Goal: Task Accomplishment & Management: Use online tool/utility

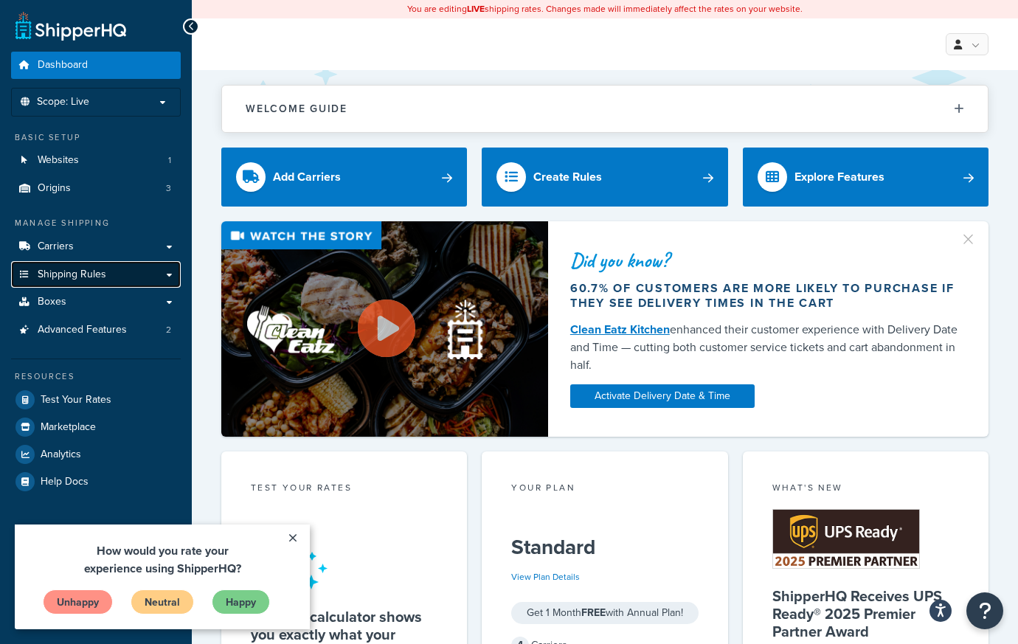
click at [159, 274] on link "Shipping Rules" at bounding box center [96, 274] width 170 height 27
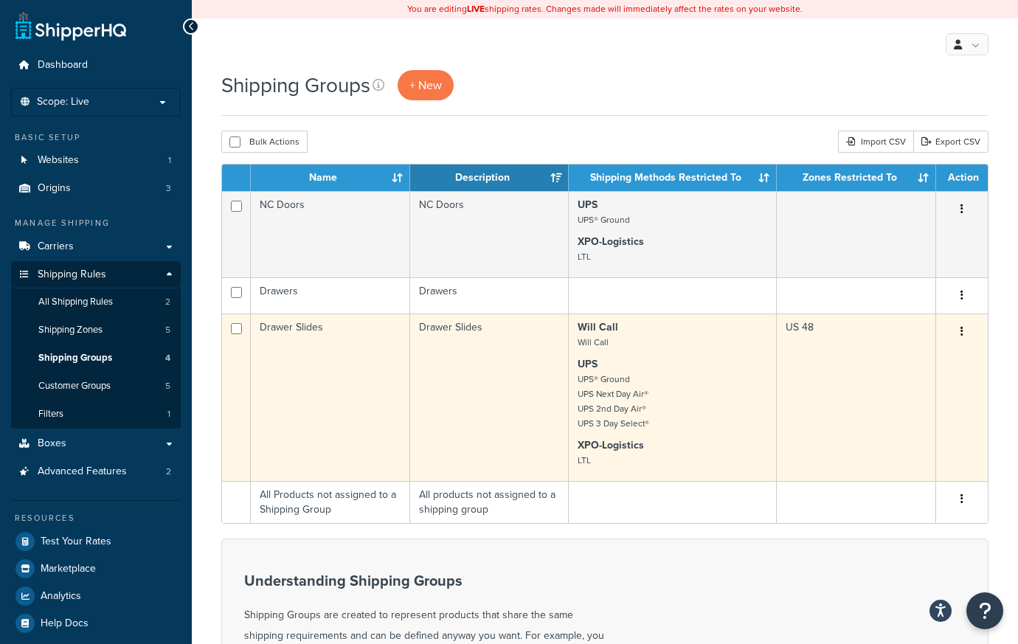
click at [966, 332] on button "button" at bounding box center [962, 332] width 21 height 24
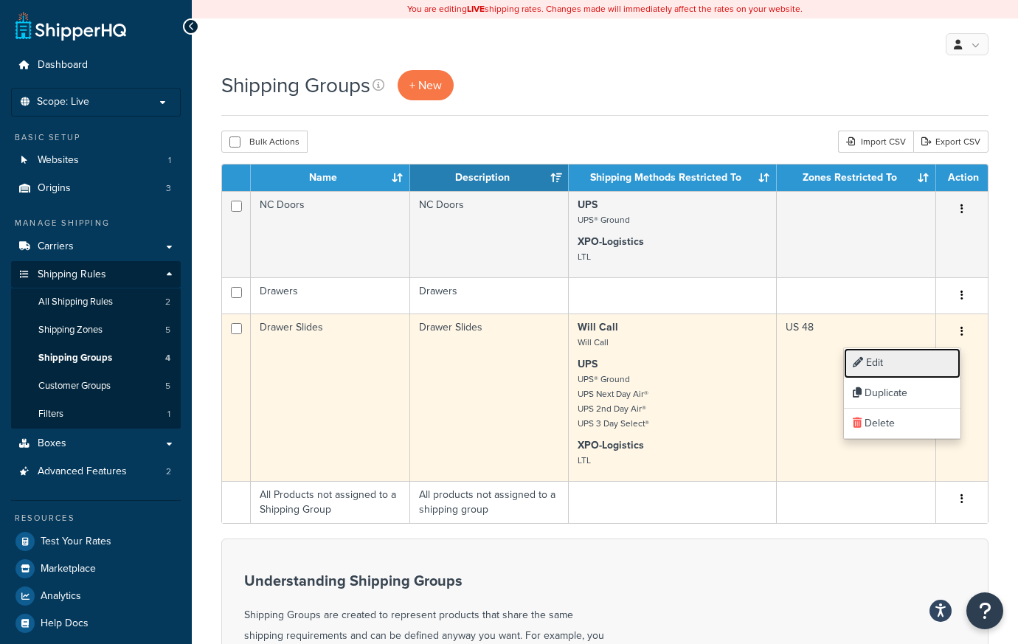
click at [931, 359] on link "Edit" at bounding box center [902, 363] width 117 height 30
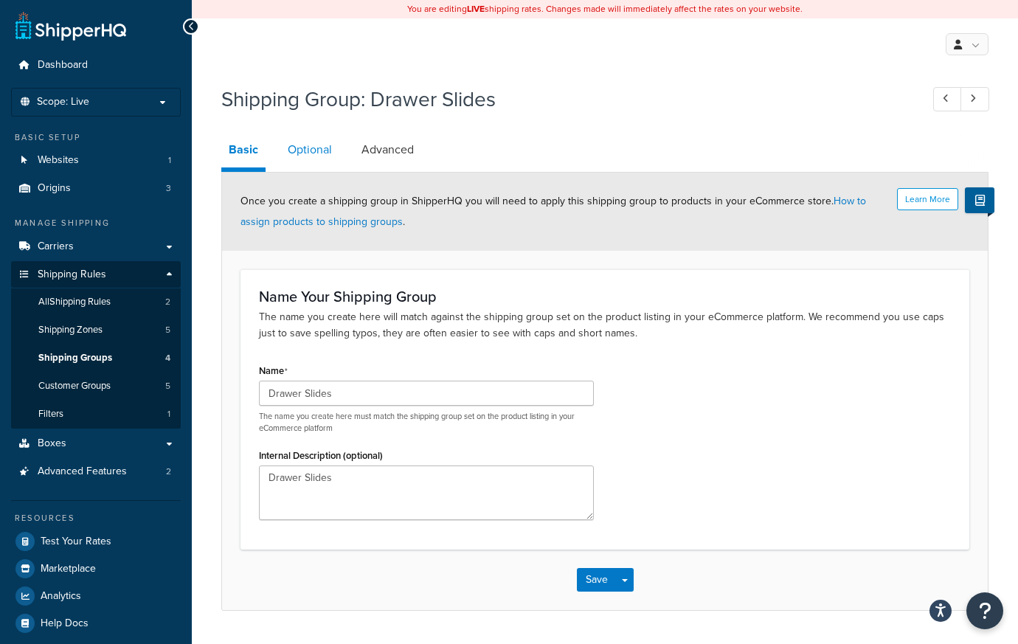
click at [311, 162] on link "Optional" at bounding box center [309, 149] width 59 height 35
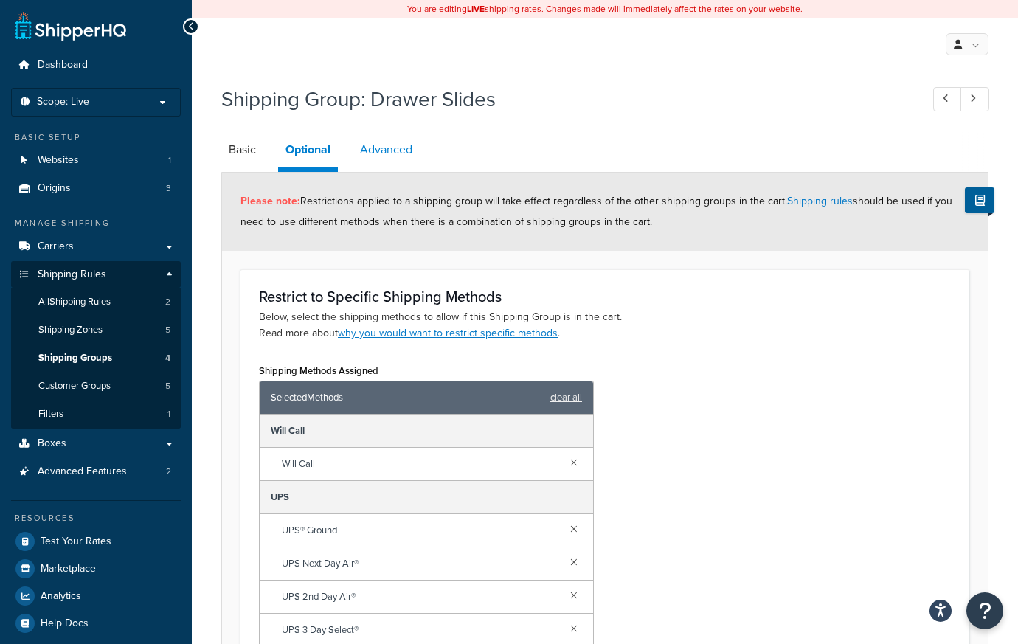
click at [392, 145] on link "Advanced" at bounding box center [386, 149] width 67 height 35
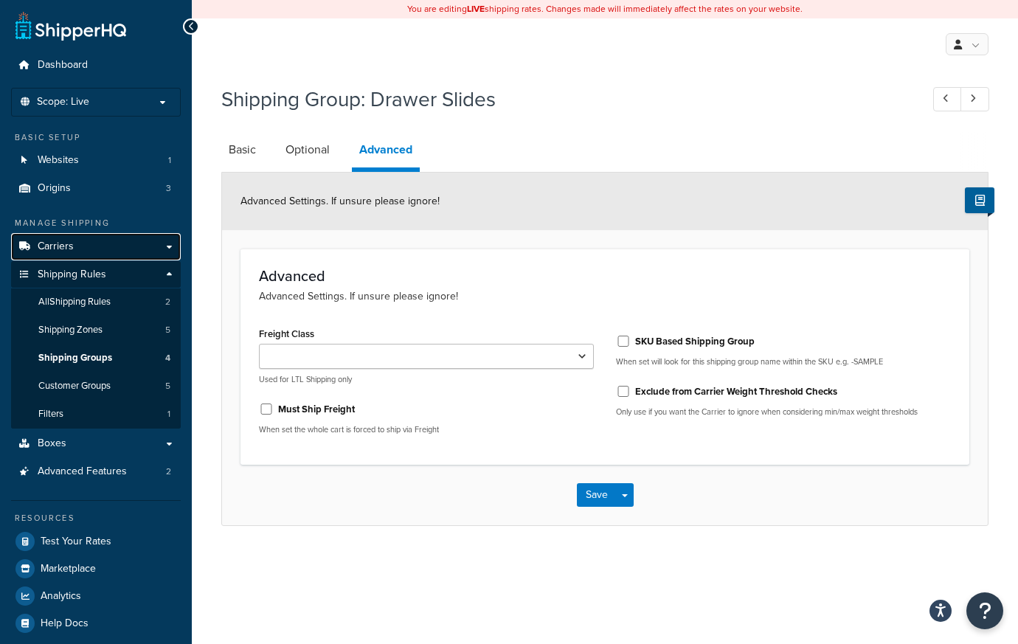
click at [167, 249] on link "Carriers" at bounding box center [96, 246] width 170 height 27
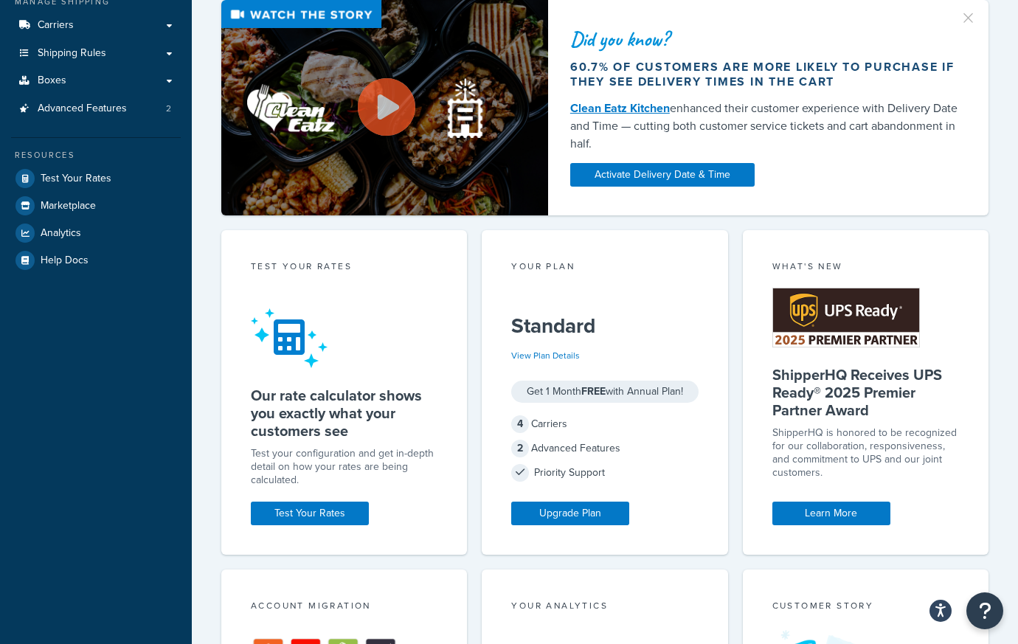
scroll to position [24, 0]
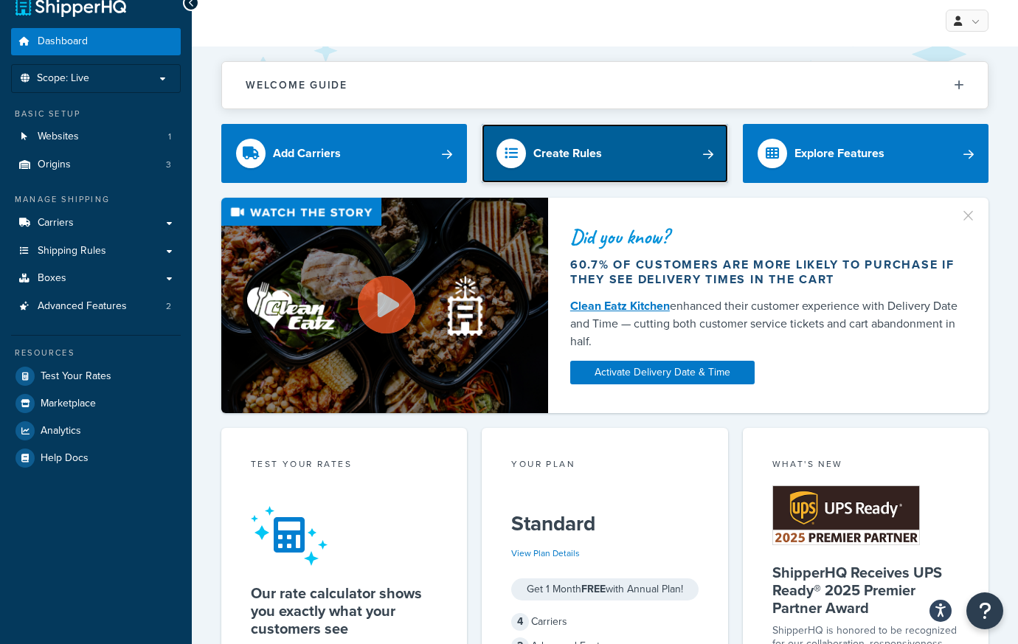
click at [570, 158] on div "Create Rules" at bounding box center [567, 153] width 69 height 21
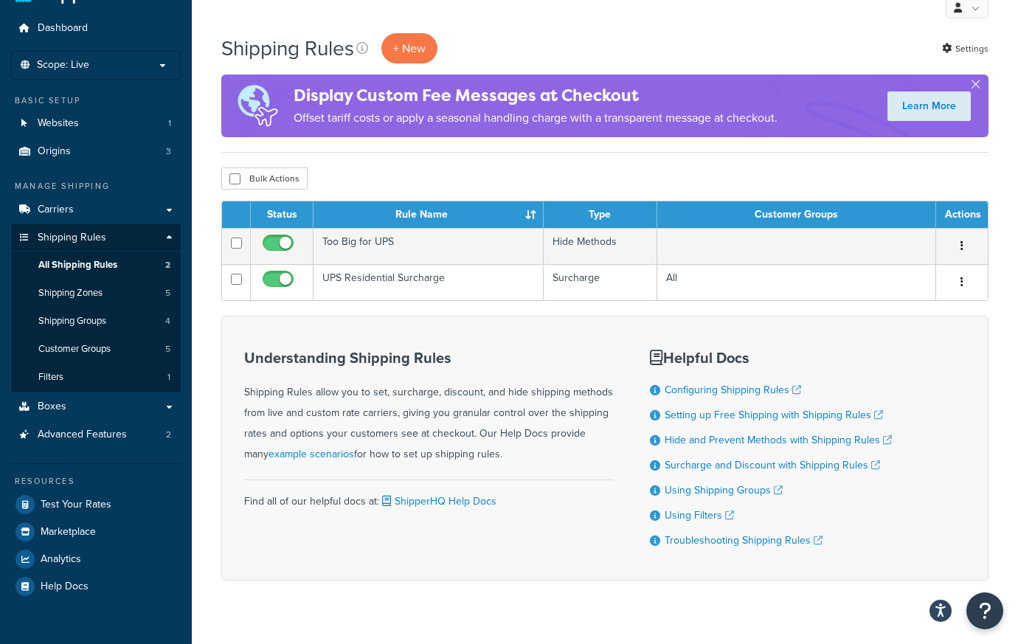
scroll to position [63, 0]
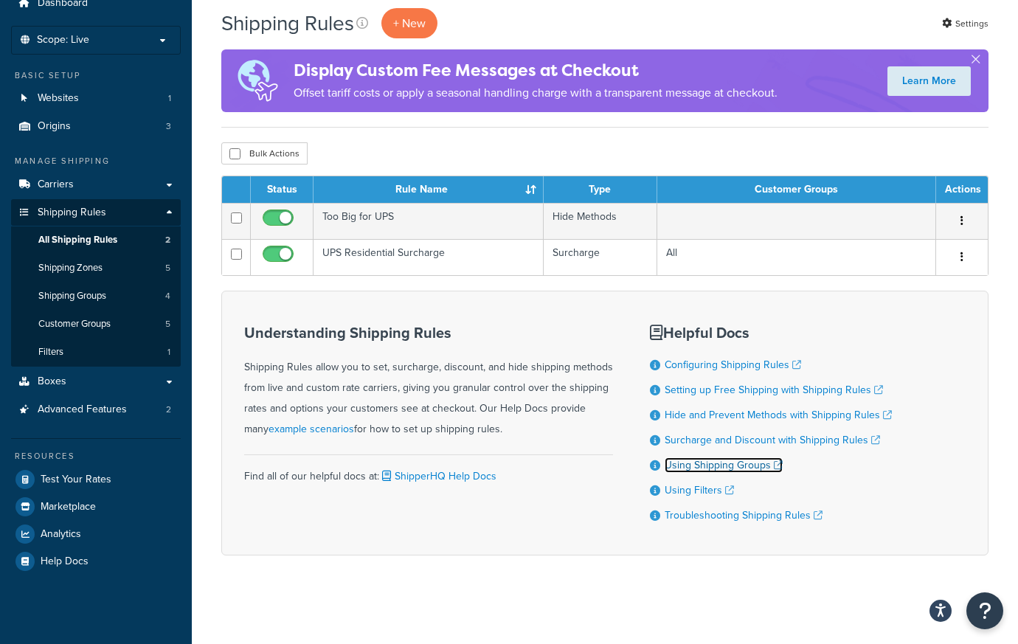
click at [678, 467] on link "Using Shipping Groups" at bounding box center [724, 464] width 118 height 15
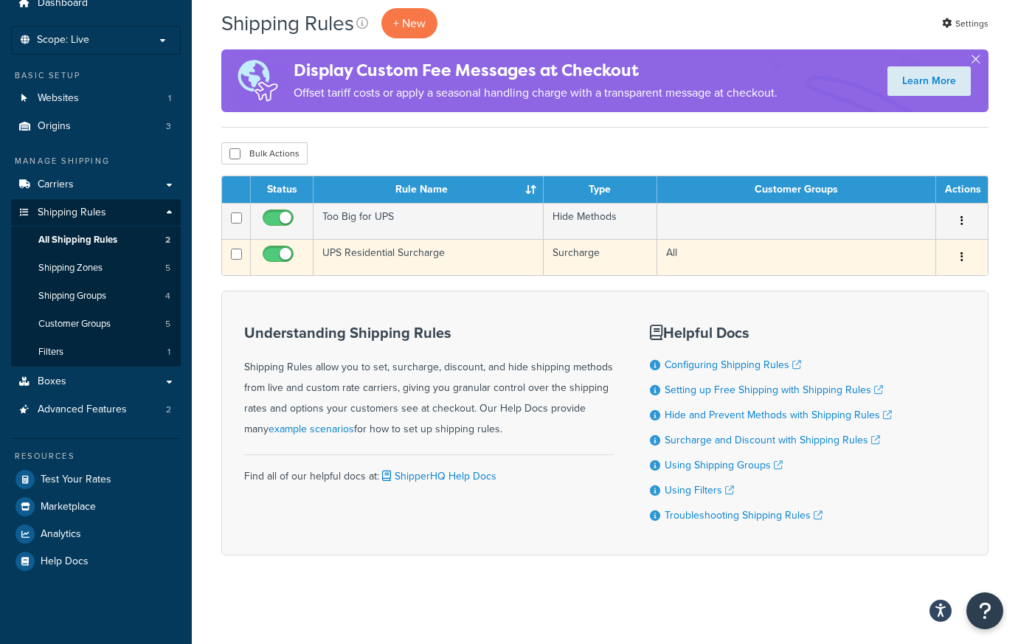
click at [957, 260] on button "button" at bounding box center [962, 258] width 21 height 24
click at [948, 283] on link "Edit" at bounding box center [913, 285] width 117 height 30
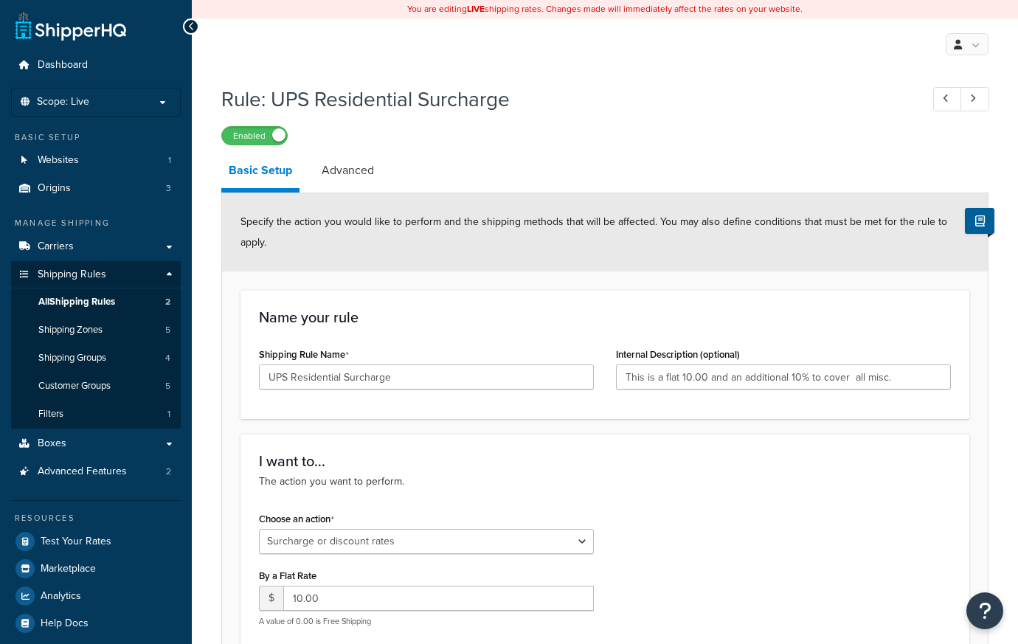
select select "SURCHARGE"
select select "LOCATION"
click at [354, 170] on link "Advanced" at bounding box center [347, 170] width 67 height 35
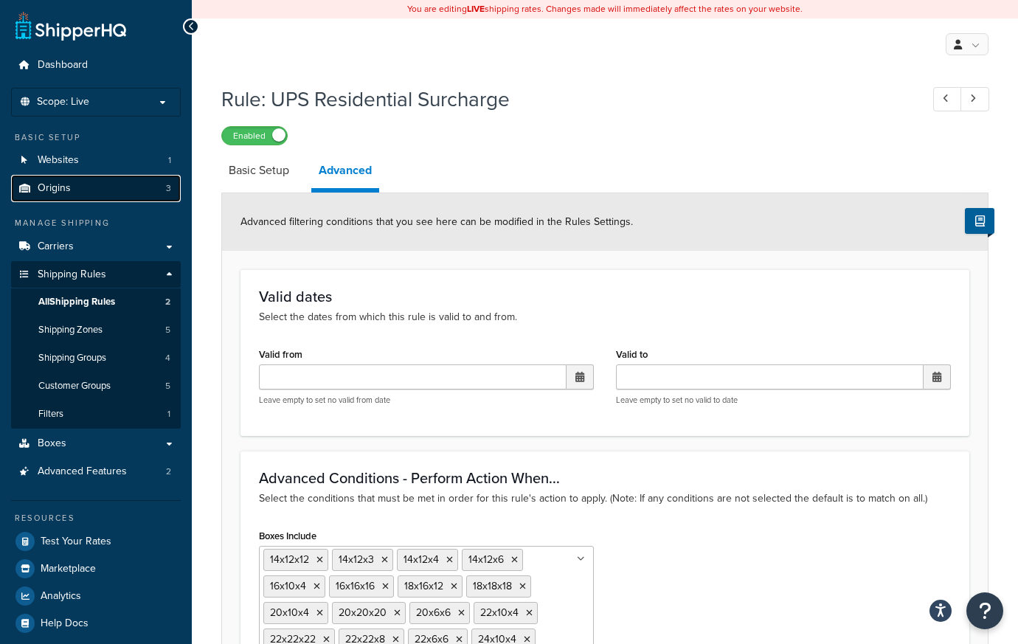
click at [78, 185] on link "Origins 3" at bounding box center [96, 188] width 170 height 27
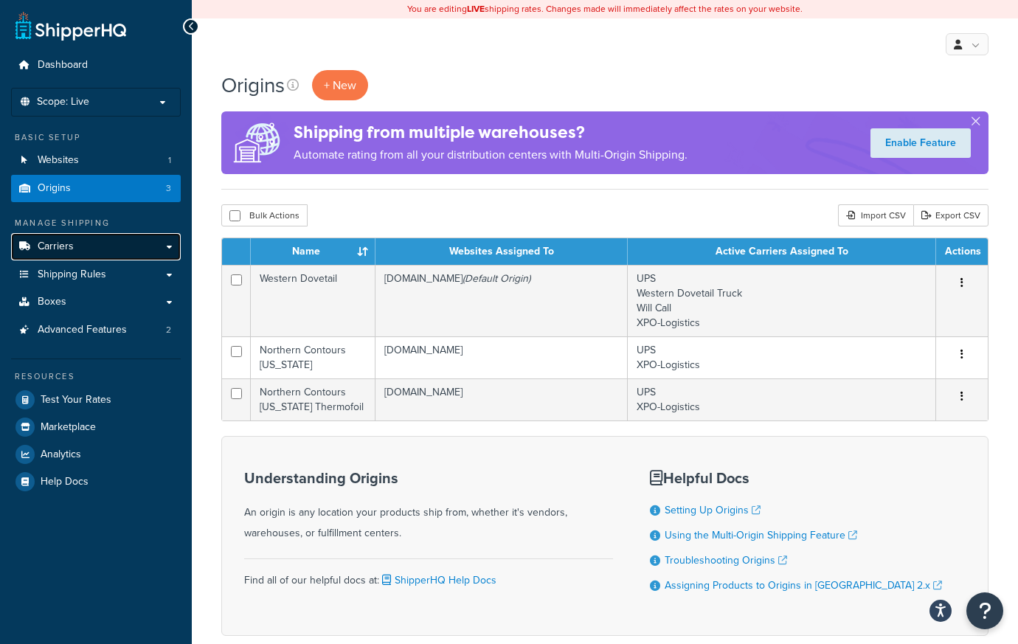
click at [113, 245] on link "Carriers" at bounding box center [96, 246] width 170 height 27
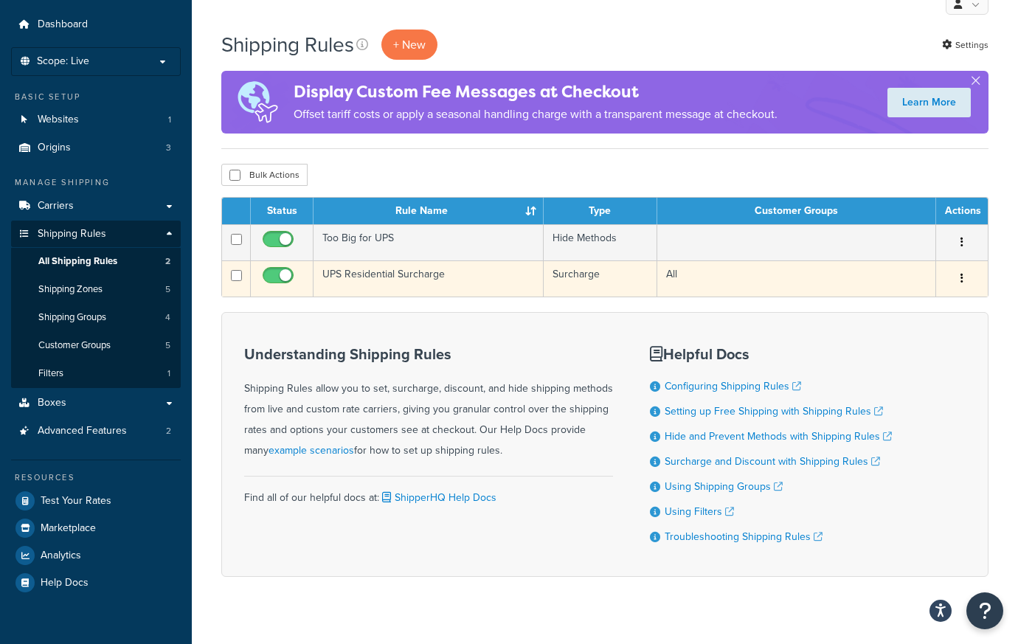
scroll to position [63, 0]
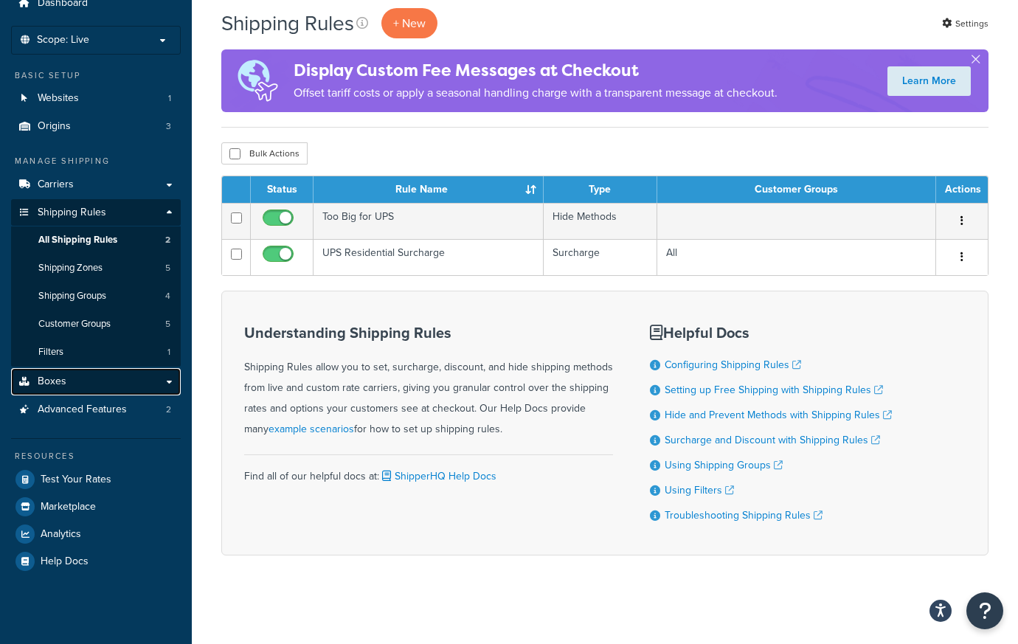
click at [84, 387] on link "Boxes" at bounding box center [96, 381] width 170 height 27
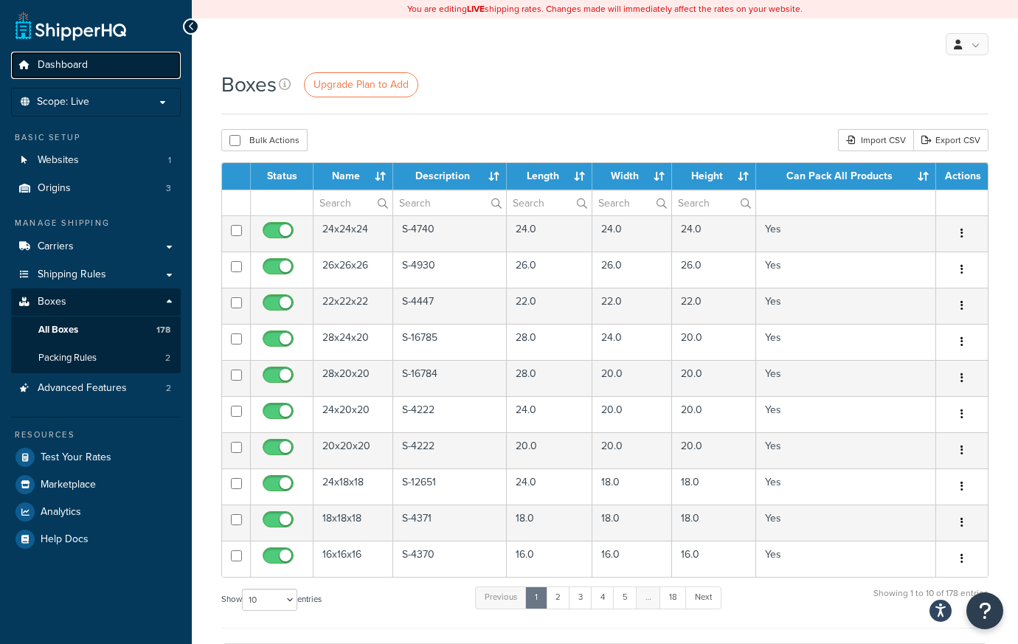
click at [52, 76] on link "Dashboard" at bounding box center [96, 65] width 170 height 27
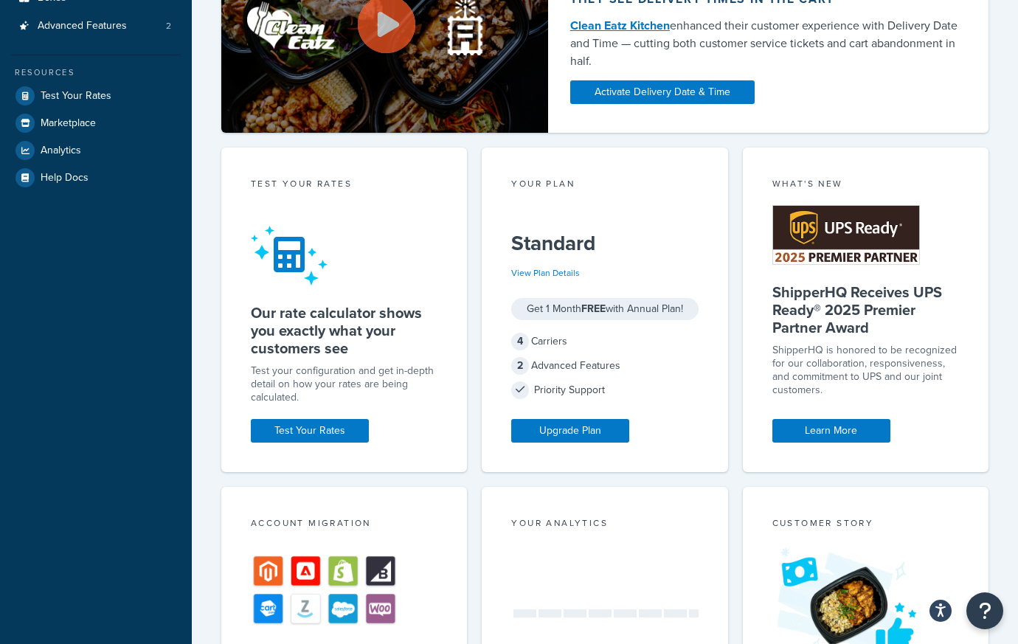
scroll to position [97, 0]
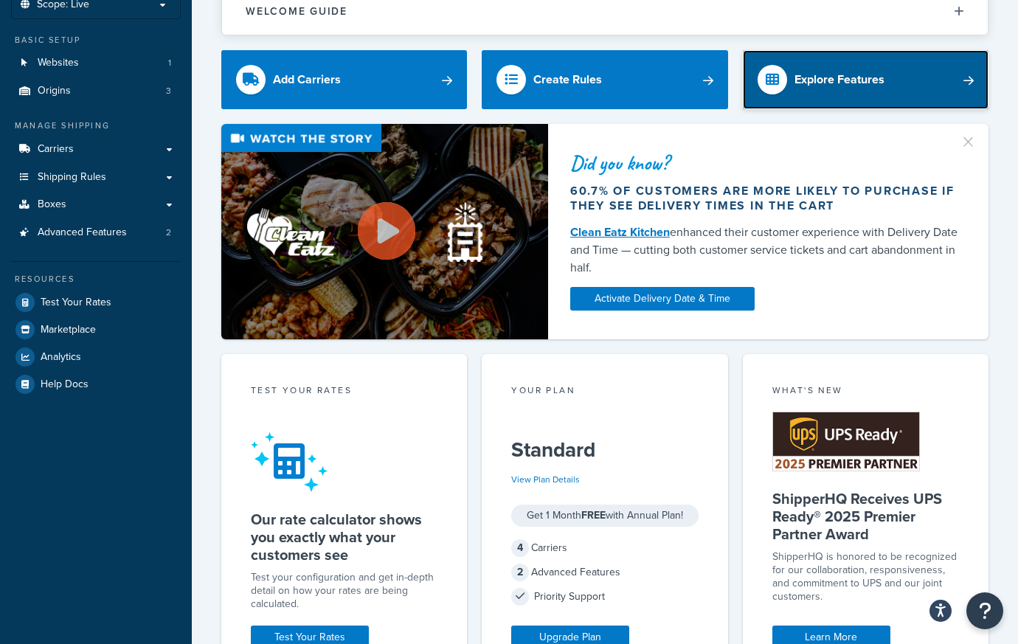
click at [882, 71] on div "Explore Features" at bounding box center [840, 79] width 90 height 21
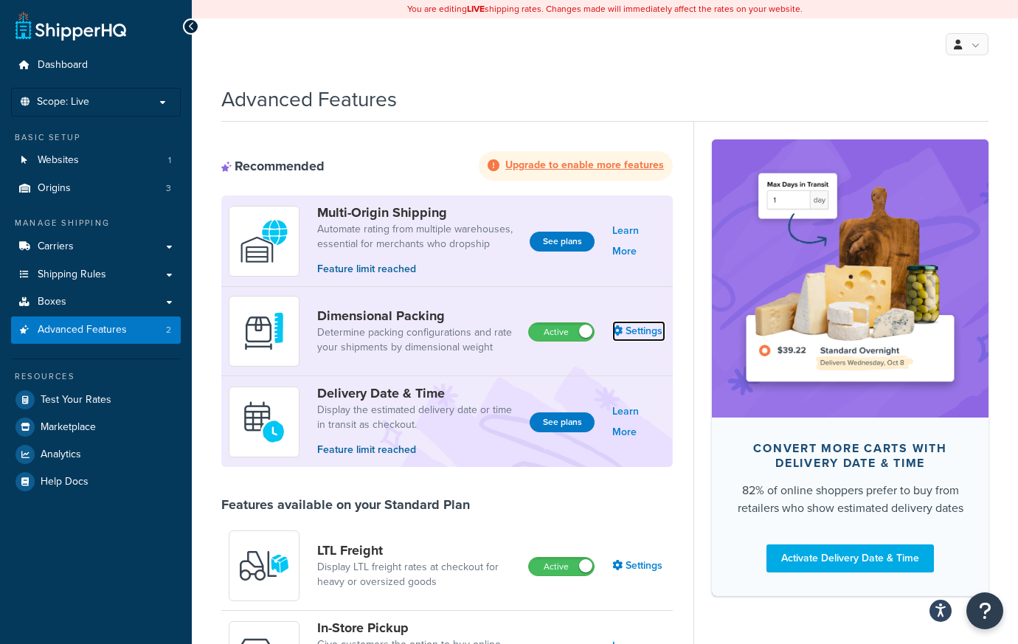
click at [637, 327] on link "Settings" at bounding box center [638, 331] width 53 height 21
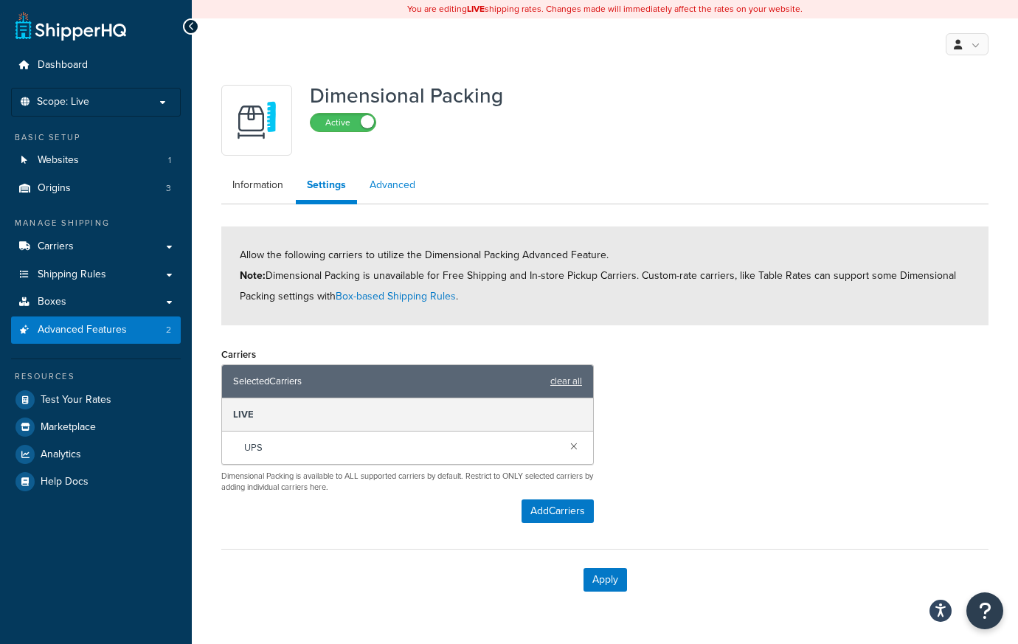
click at [364, 181] on link "Advanced" at bounding box center [393, 185] width 68 height 30
select select "false"
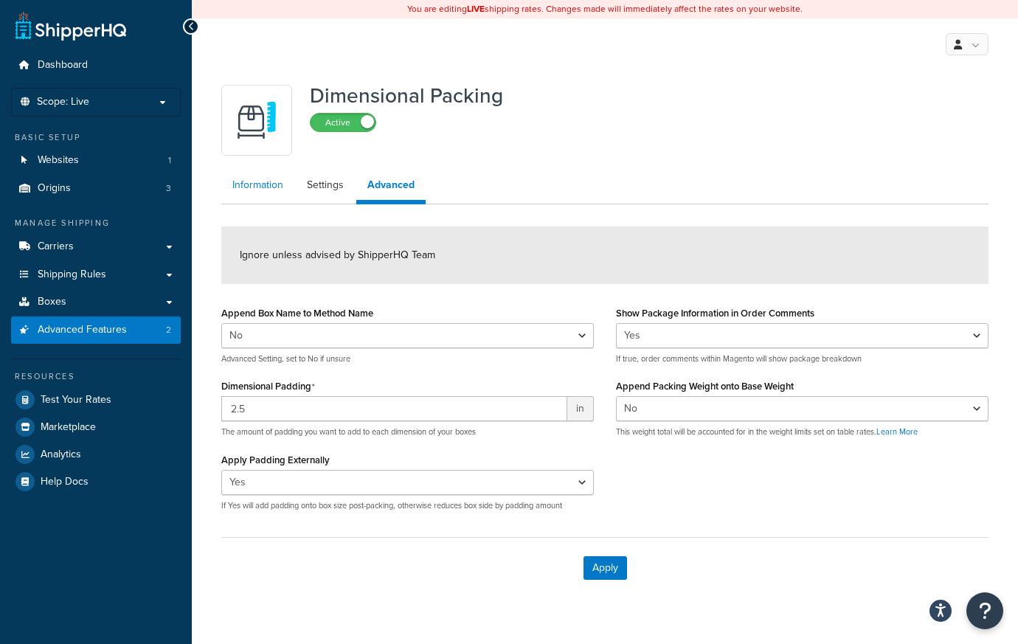
click at [268, 183] on link "Information" at bounding box center [257, 185] width 73 height 30
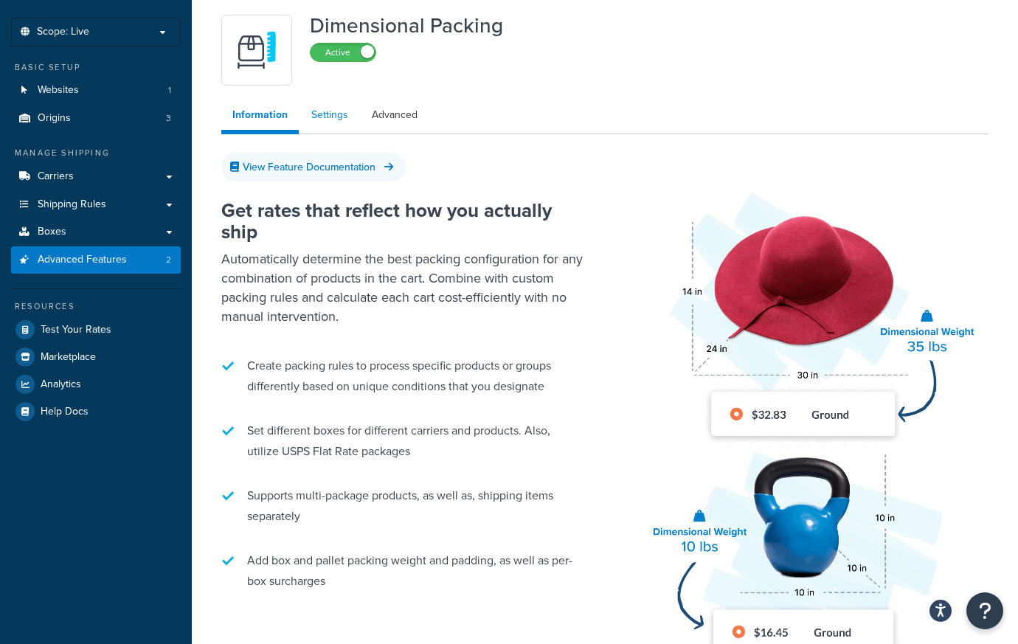
click at [332, 110] on link "Settings" at bounding box center [329, 115] width 59 height 30
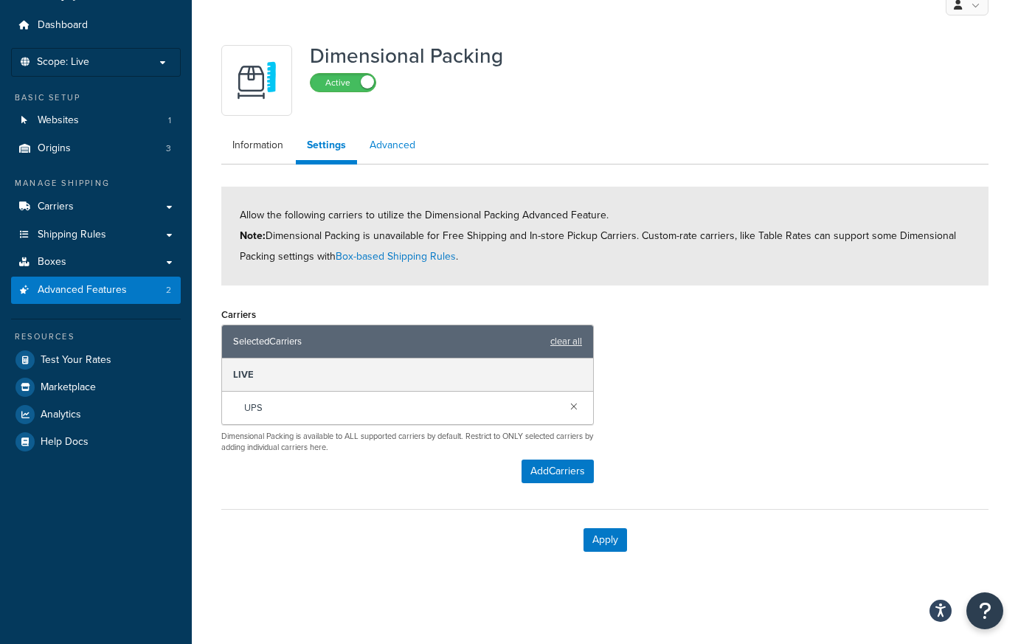
click at [395, 139] on link "Advanced" at bounding box center [393, 146] width 68 height 30
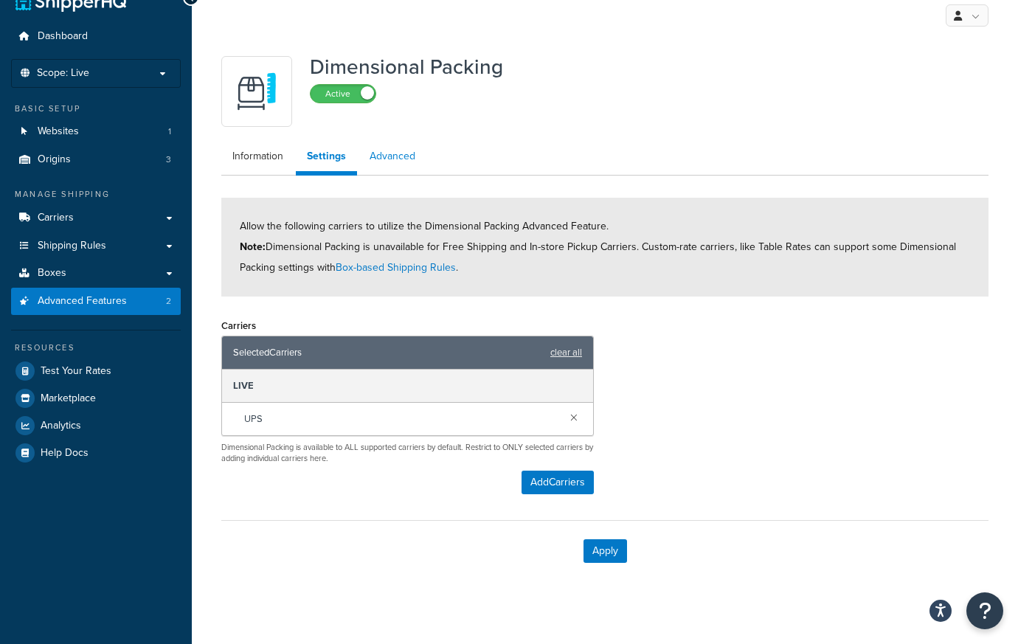
select select "false"
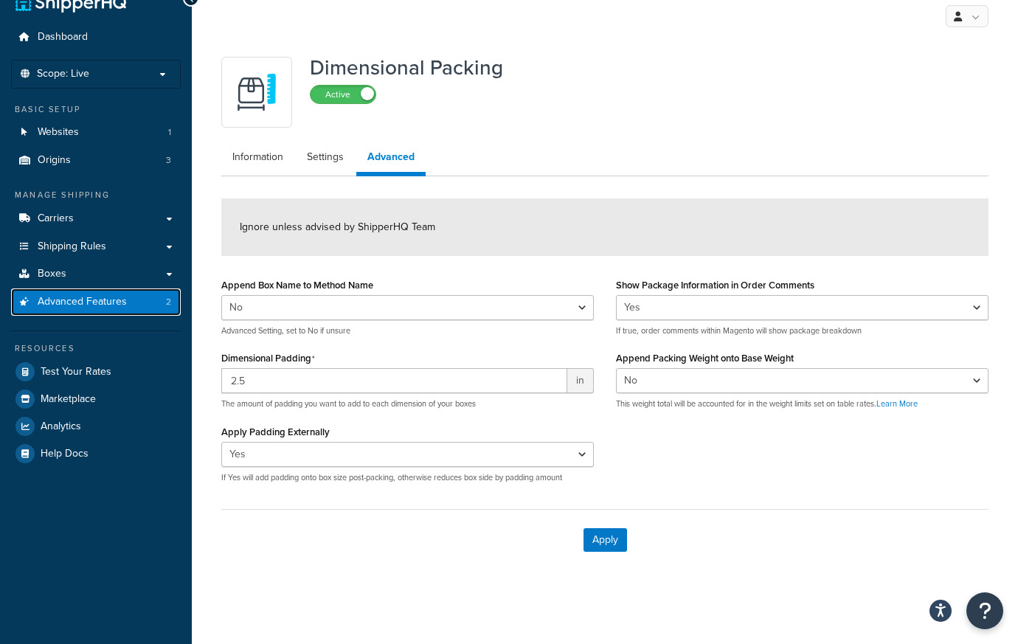
click at [147, 305] on link "Advanced Features 2" at bounding box center [96, 301] width 170 height 27
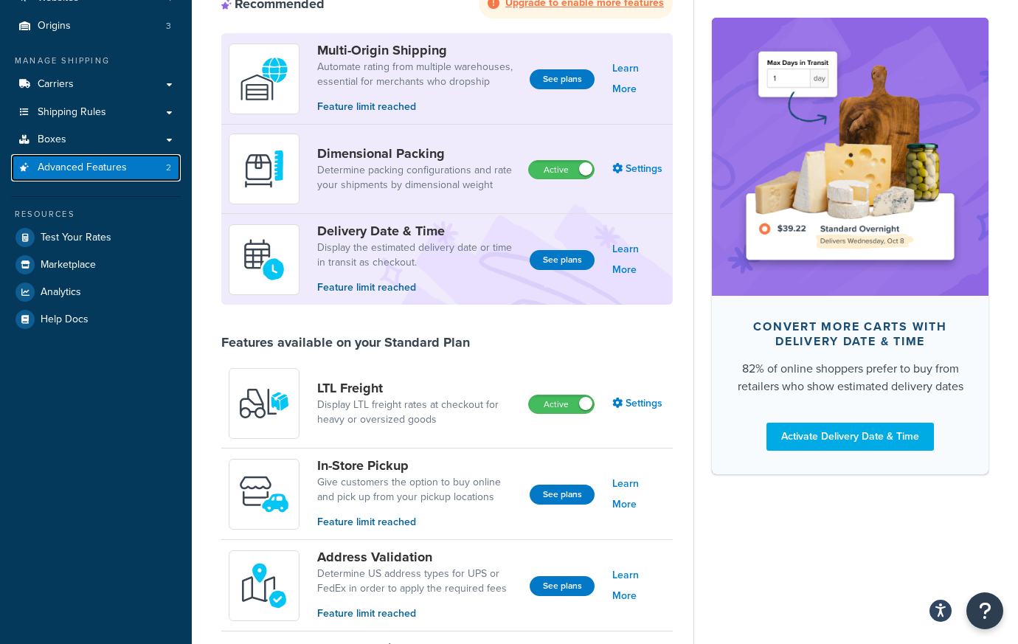
scroll to position [1, 0]
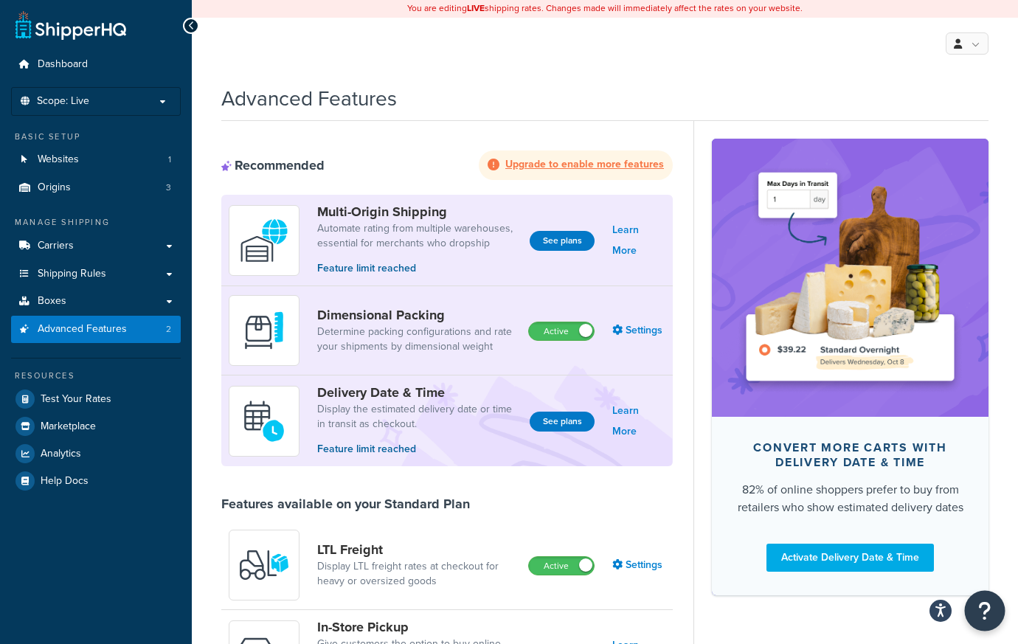
click at [993, 608] on button "Open Resource Center" at bounding box center [985, 611] width 41 height 41
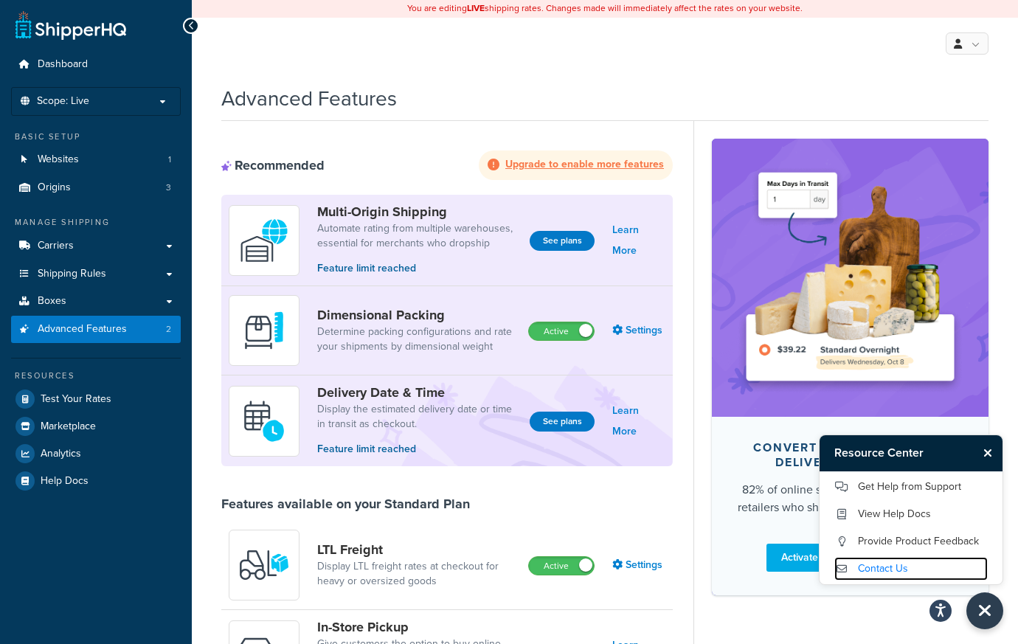
click at [871, 567] on link "Contact Us" at bounding box center [910, 569] width 153 height 24
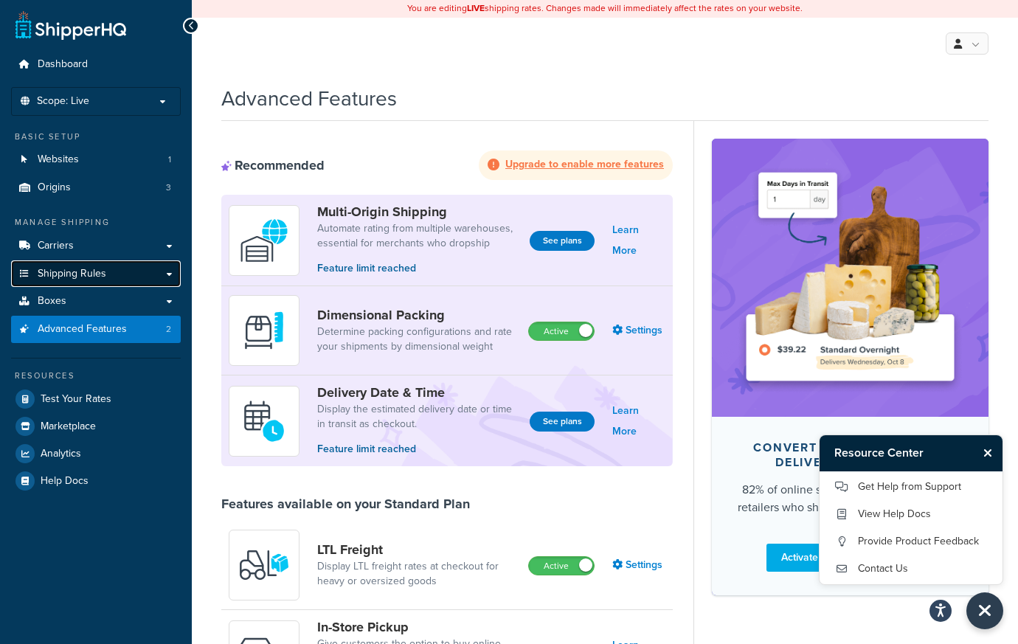
click at [144, 278] on link "Shipping Rules" at bounding box center [96, 273] width 170 height 27
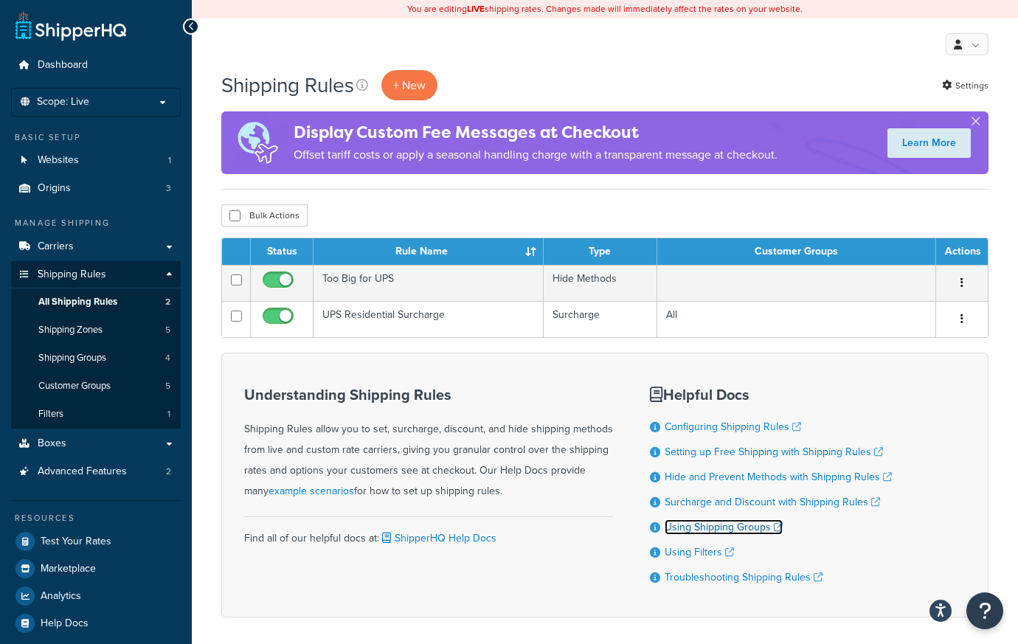
drag, startPoint x: 751, startPoint y: 527, endPoint x: 733, endPoint y: 525, distance: 17.8
click at [733, 525] on link "Using Shipping Groups" at bounding box center [724, 526] width 118 height 15
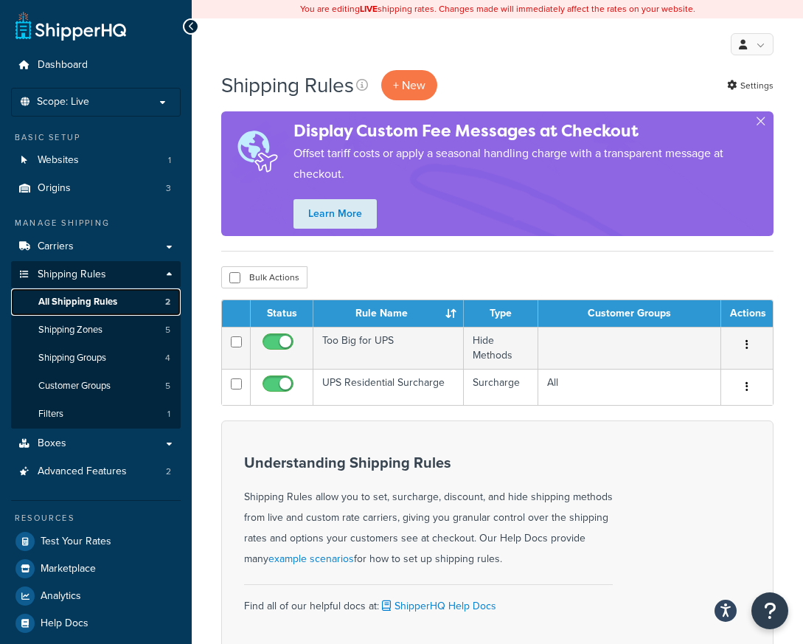
click at [142, 297] on link "All Shipping Rules 2" at bounding box center [96, 301] width 170 height 27
click at [763, 122] on button "button" at bounding box center [761, 124] width 4 height 4
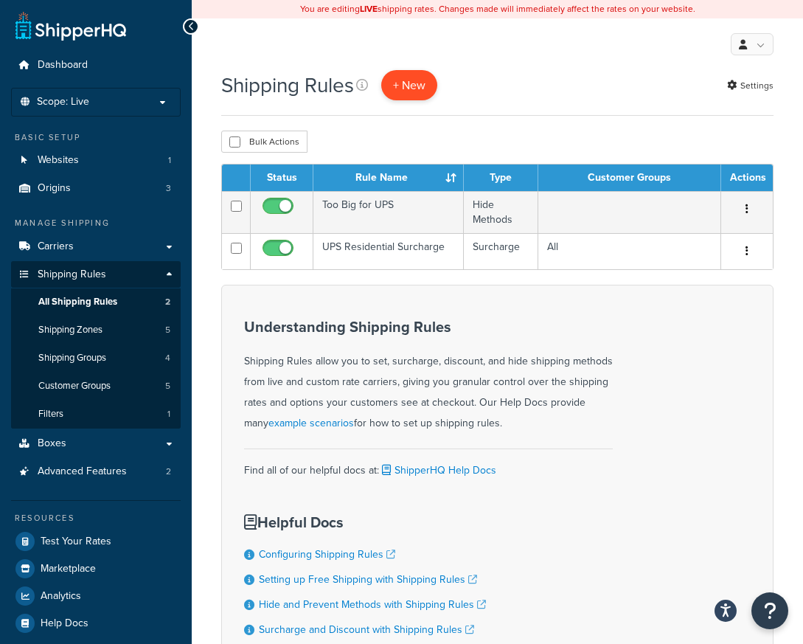
click at [422, 77] on p "+ New" at bounding box center [409, 85] width 56 height 30
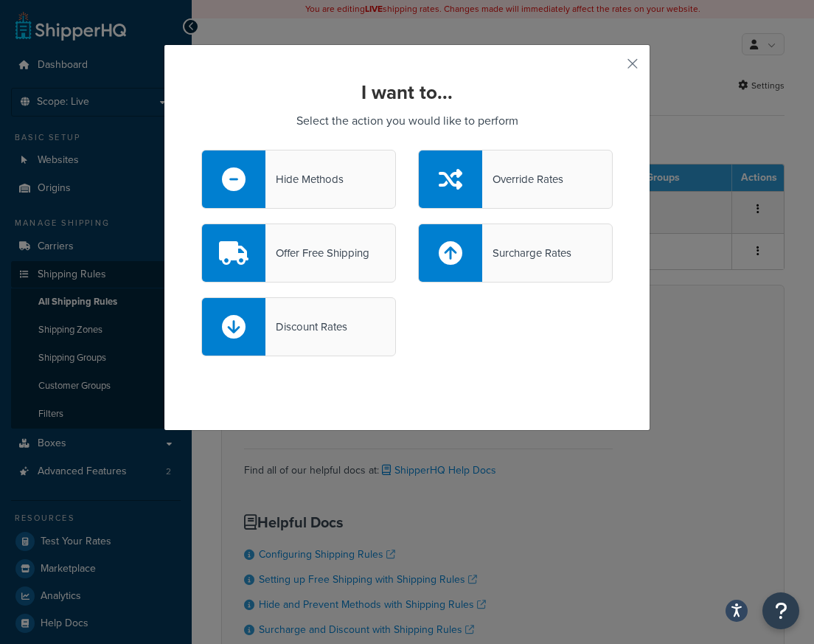
click at [561, 239] on div "Surcharge Rates" at bounding box center [515, 253] width 195 height 59
click at [0, 0] on input "Surcharge Rates" at bounding box center [0, 0] width 0 height 0
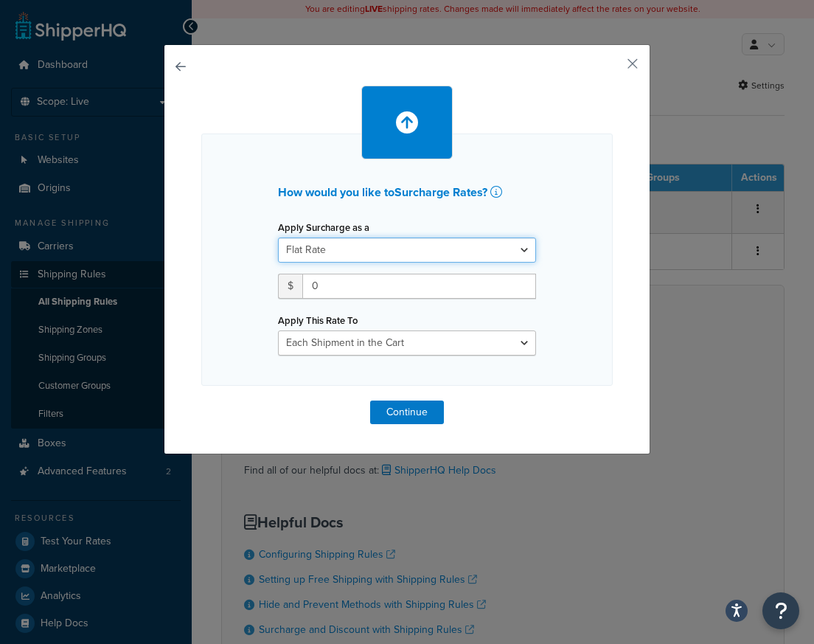
click at [406, 240] on select "Flat Rate Percentage Flat Rate & Percentage" at bounding box center [407, 250] width 258 height 25
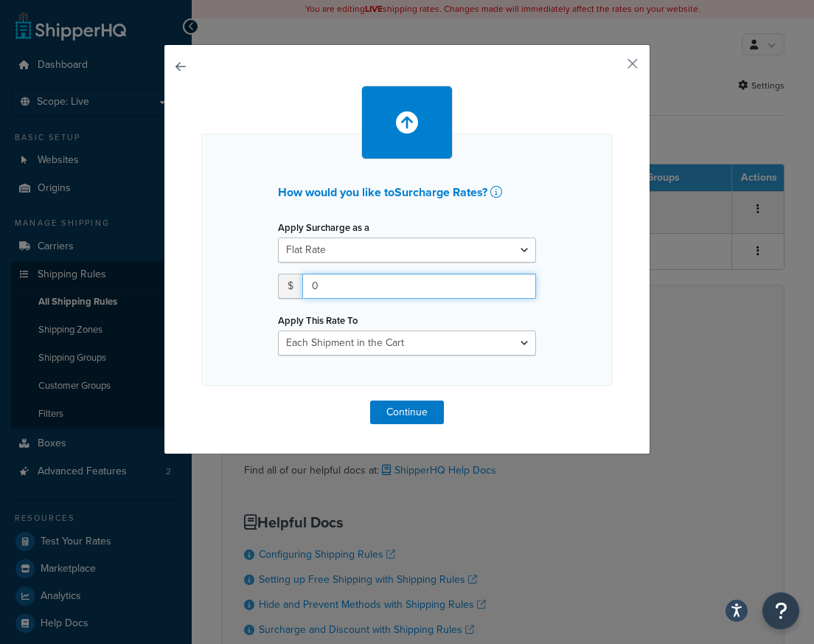
drag, startPoint x: 370, startPoint y: 288, endPoint x: 68, endPoint y: 302, distance: 302.1
click at [78, 300] on div "How would you like to Surcharge Rates ? Apply Surcharge as a Flat Rate Percenta…" at bounding box center [407, 322] width 814 height 644
type input "100"
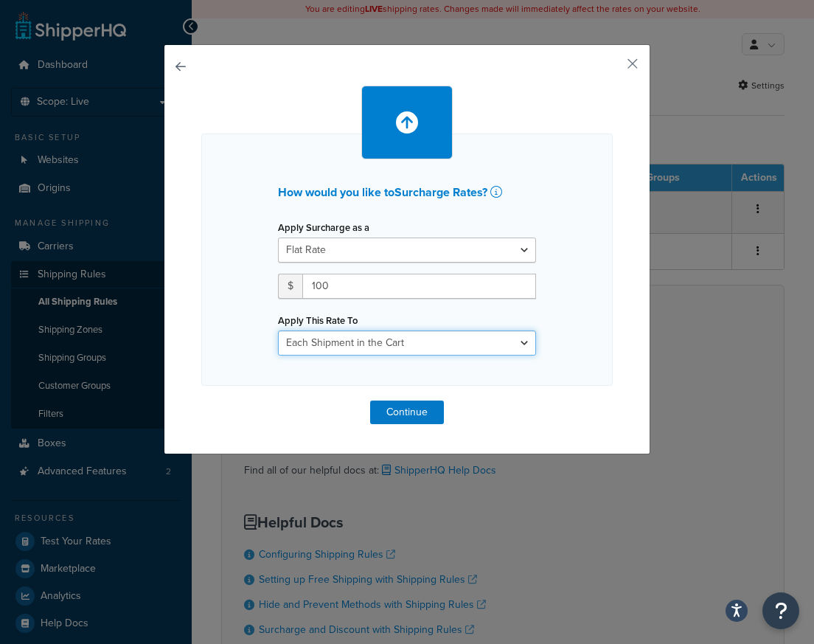
click at [378, 340] on select "Each Shipment in the Cart Each Shipping Group in the Cart Each Item within a Sh…" at bounding box center [407, 342] width 258 height 25
select select "ITEM"
click at [278, 330] on select "Each Shipment in the Cart Each Shipping Group in the Cart Each Item within a Sh…" at bounding box center [407, 342] width 258 height 25
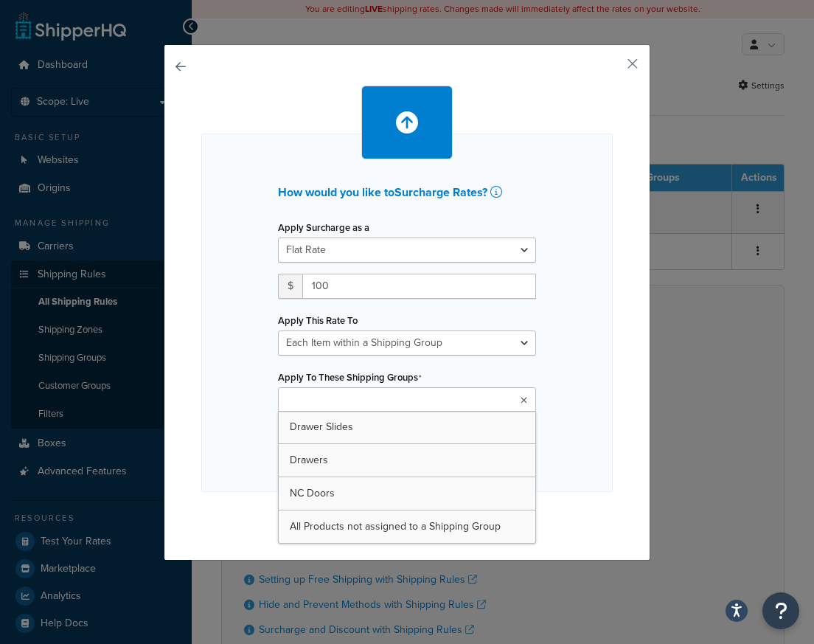
click at [378, 406] on input "Apply To These Shipping Groups" at bounding box center [348, 400] width 131 height 16
click at [507, 388] on ul at bounding box center [407, 399] width 258 height 24
click at [480, 400] on ul at bounding box center [407, 399] width 258 height 24
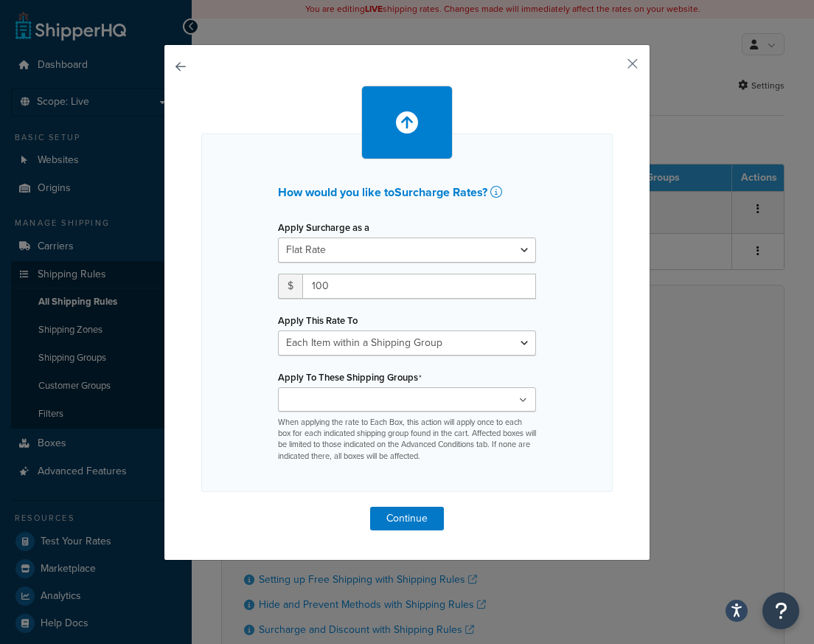
click at [564, 331] on div "How would you like to Surcharge Rates ? Apply Surcharge as a Flat Rate Percenta…" at bounding box center [407, 313] width 412 height 359
click at [613, 67] on button "button" at bounding box center [611, 69] width 4 height 4
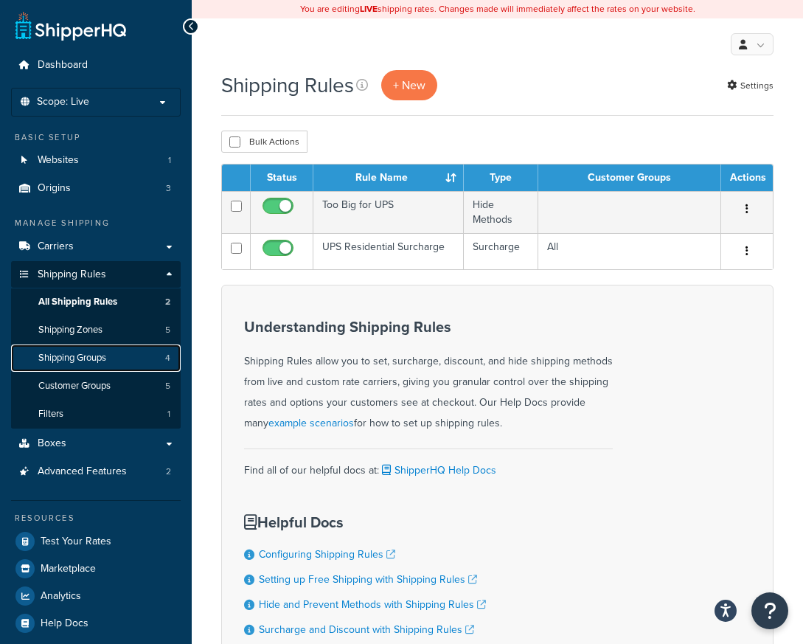
click at [105, 357] on span "Shipping Groups" at bounding box center [72, 358] width 68 height 13
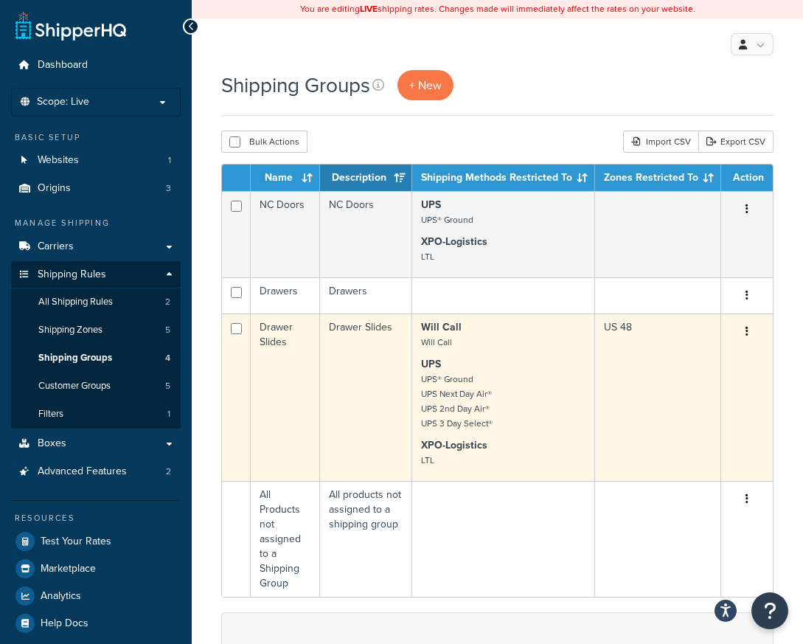
click at [750, 333] on button "button" at bounding box center [747, 332] width 21 height 24
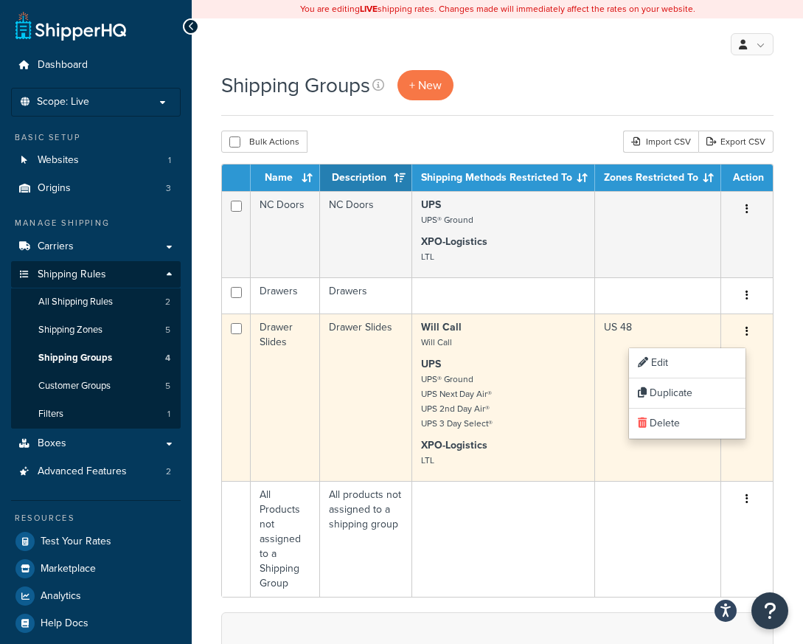
click at [529, 347] on p "Will Call Will Call" at bounding box center [503, 335] width 165 height 30
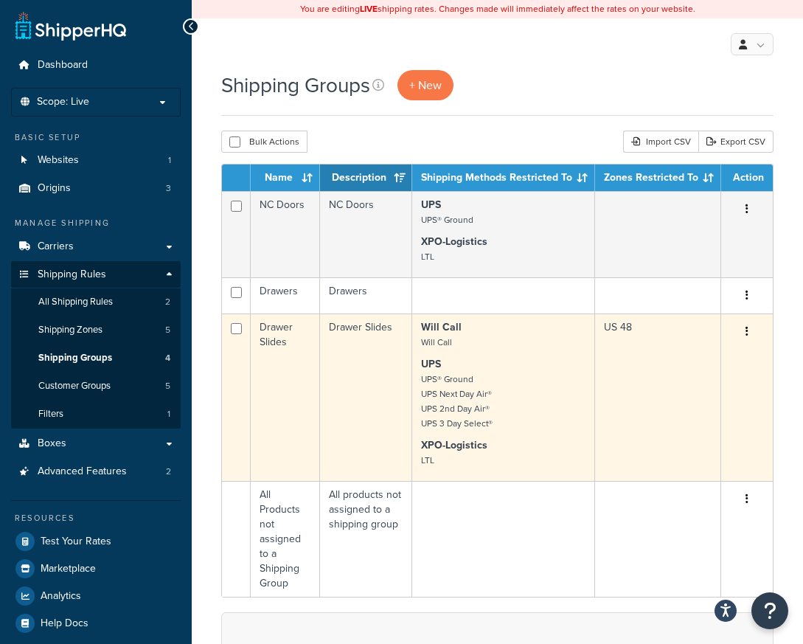
click at [573, 350] on p "Will Call Will Call" at bounding box center [503, 335] width 165 height 30
click at [524, 382] on p "UPS UPS® Ground UPS Next Day Air® UPS 2nd Day Air® UPS 3 Day Select®" at bounding box center [503, 394] width 165 height 74
click at [254, 341] on td "Drawer Slides" at bounding box center [285, 397] width 69 height 167
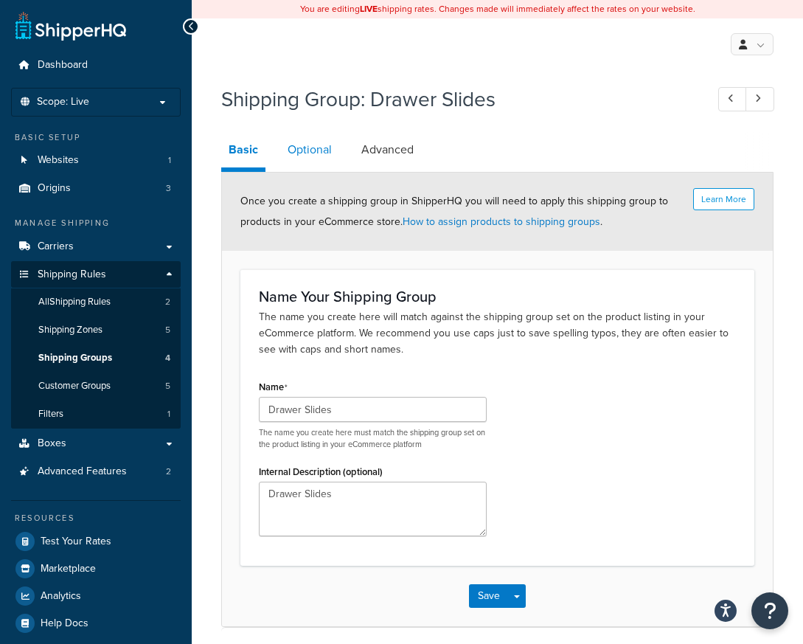
click at [321, 152] on link "Optional" at bounding box center [309, 149] width 59 height 35
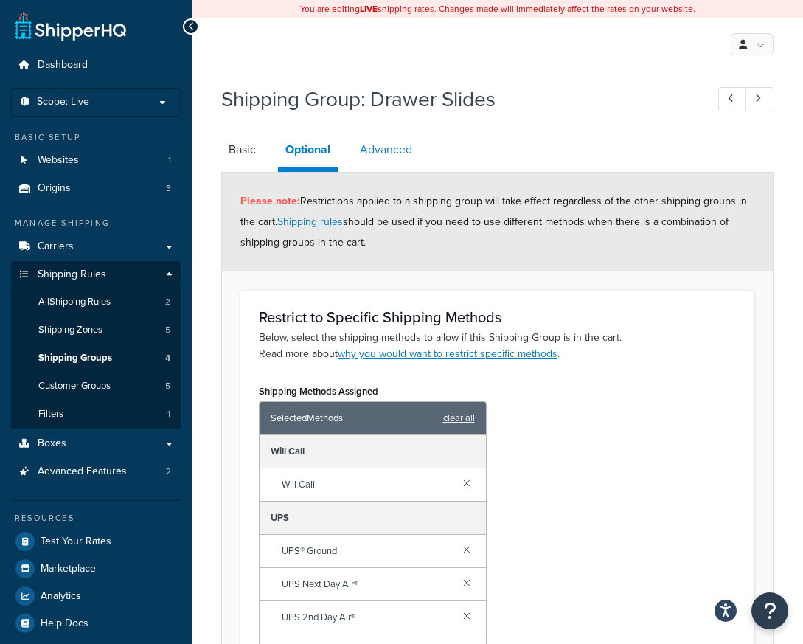
click at [401, 145] on link "Advanced" at bounding box center [386, 149] width 67 height 35
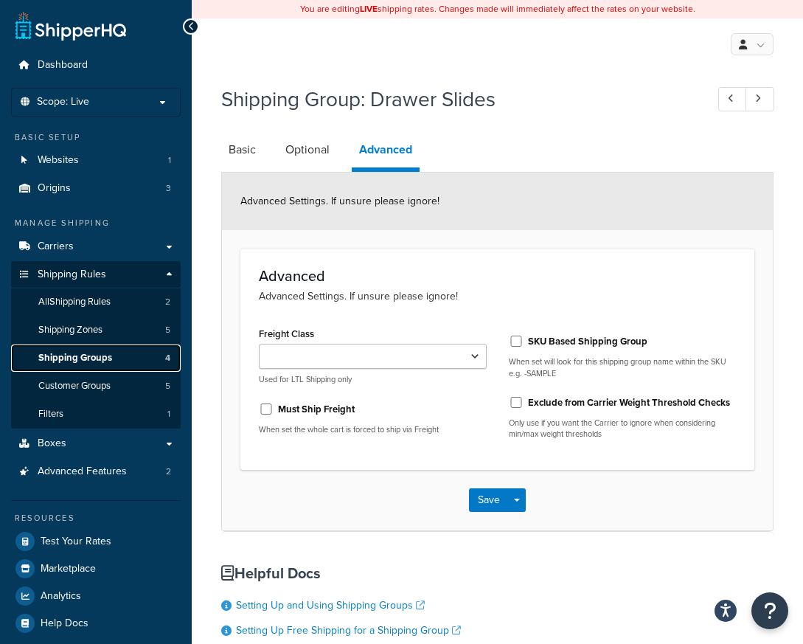
click at [114, 358] on link "Shipping Groups 4" at bounding box center [96, 358] width 170 height 27
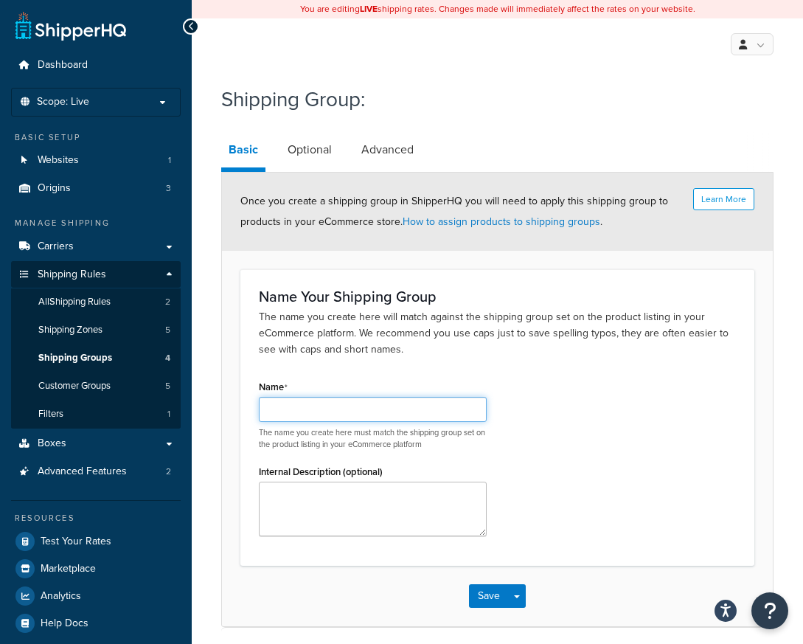
click at [303, 408] on input "Name" at bounding box center [373, 409] width 228 height 25
type input "[PERSON_NAME] Doors"
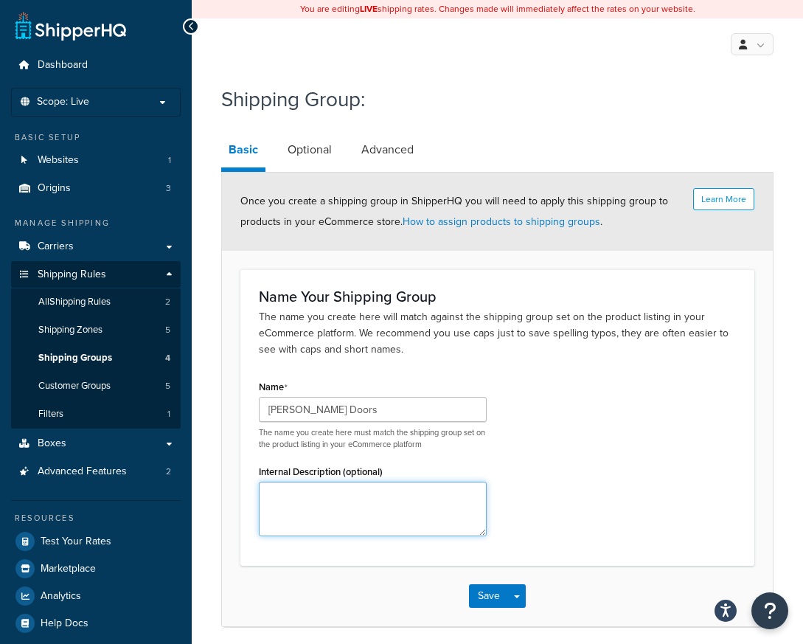
click at [321, 515] on textarea "Internal Description (optional)" at bounding box center [373, 509] width 228 height 55
click at [491, 595] on button "Save" at bounding box center [489, 596] width 40 height 24
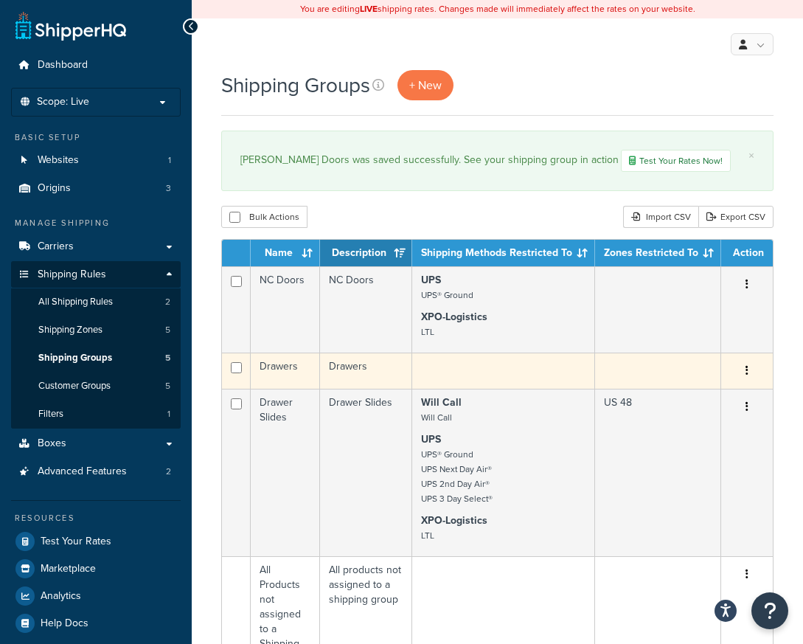
scroll to position [74, 0]
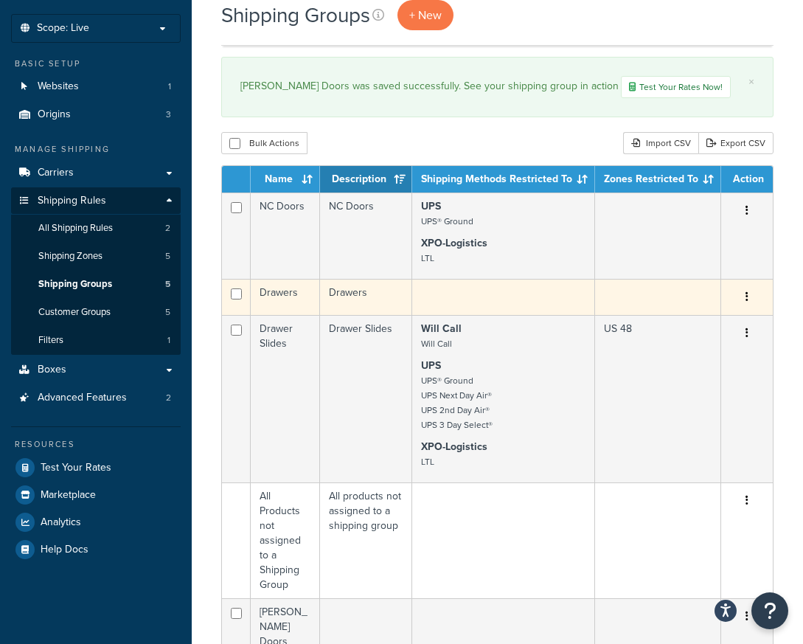
click at [752, 294] on button "button" at bounding box center [747, 297] width 21 height 24
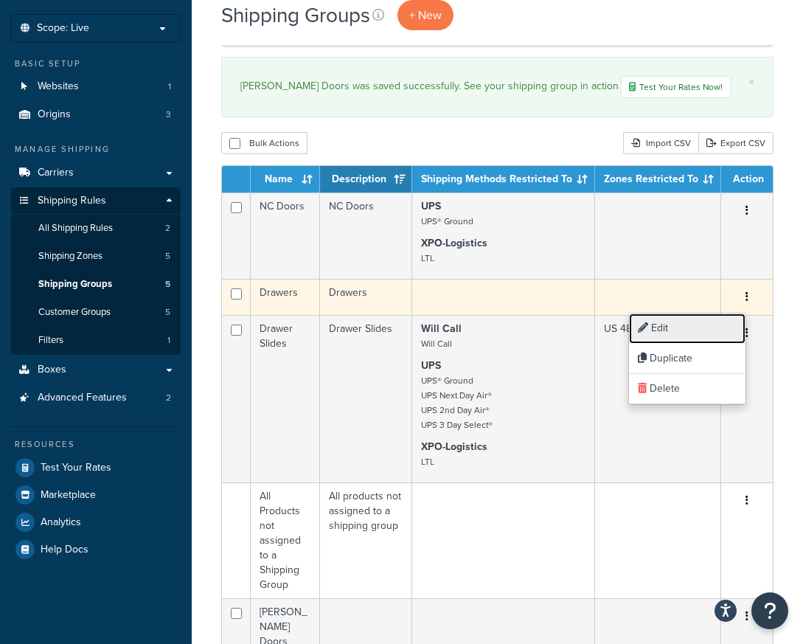
click at [699, 331] on link "Edit" at bounding box center [687, 329] width 117 height 30
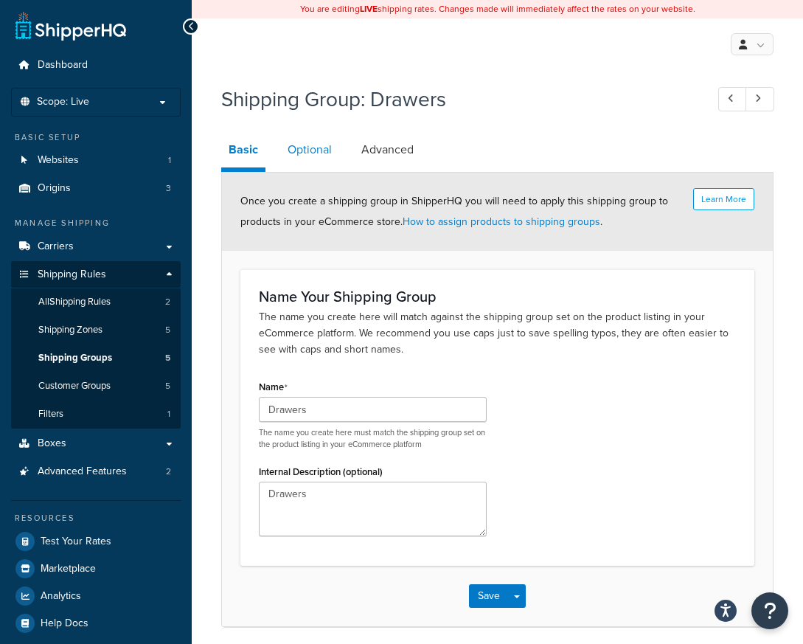
click at [293, 153] on link "Optional" at bounding box center [309, 149] width 59 height 35
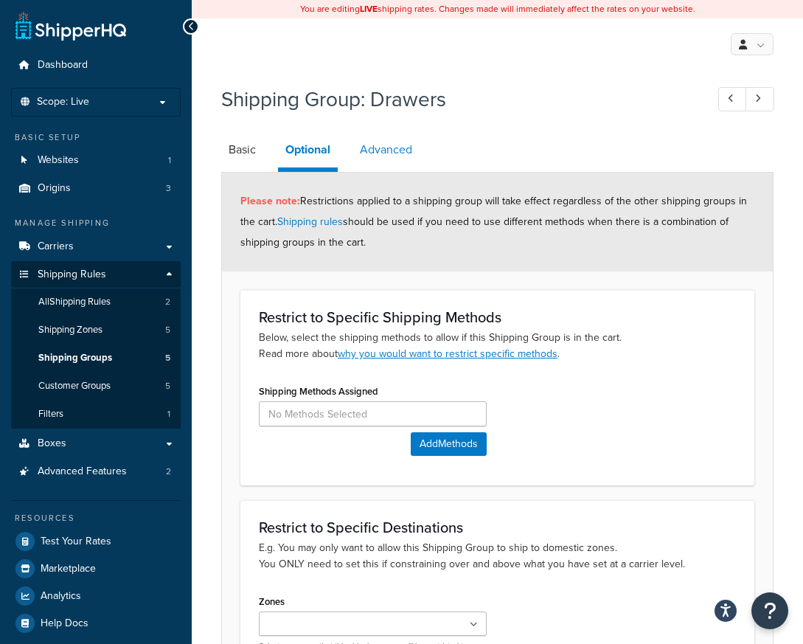
click at [384, 147] on link "Advanced" at bounding box center [386, 149] width 67 height 35
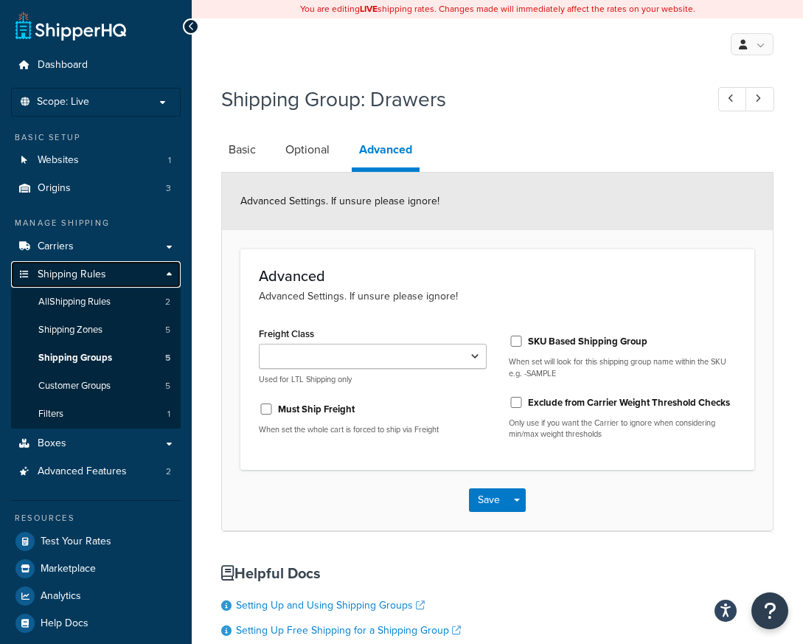
click at [113, 271] on link "Shipping Rules" at bounding box center [96, 274] width 170 height 27
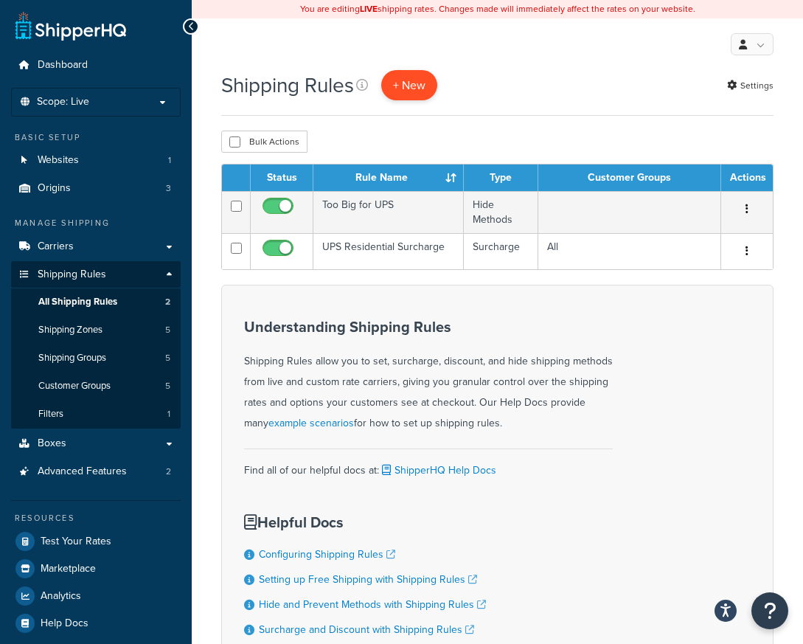
click at [411, 93] on p "+ New" at bounding box center [409, 85] width 56 height 30
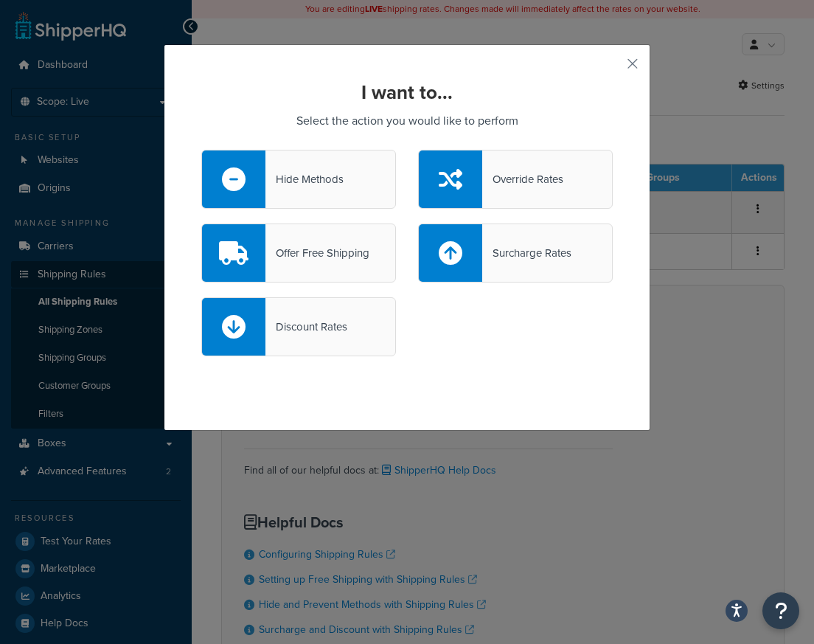
click at [548, 253] on div "Surcharge Rates" at bounding box center [526, 253] width 89 height 21
click at [0, 0] on input "Surcharge Rates" at bounding box center [0, 0] width 0 height 0
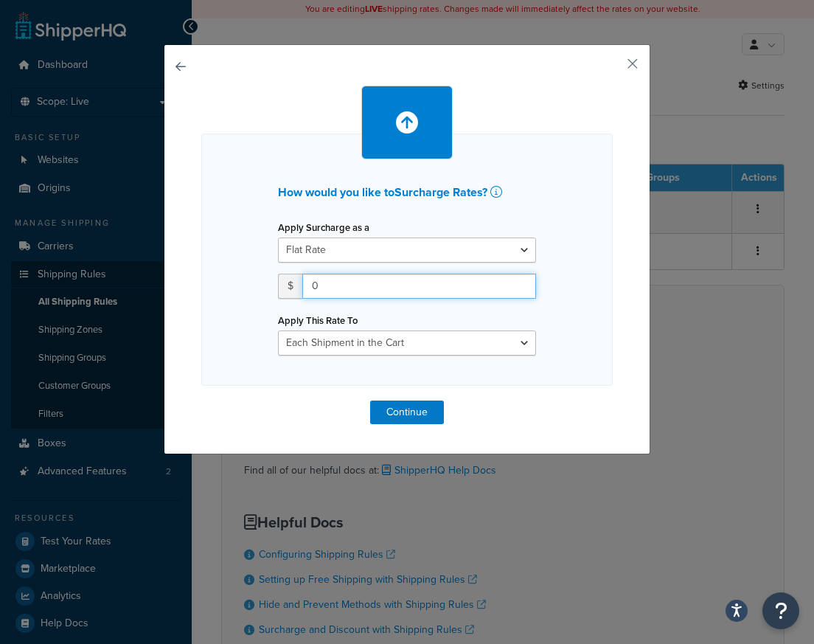
click at [400, 280] on input "0" at bounding box center [419, 286] width 234 height 25
type input "100"
click at [404, 358] on div "How would you like to Surcharge Rates ? Apply Surcharge as a Flat Rate Percenta…" at bounding box center [407, 260] width 412 height 252
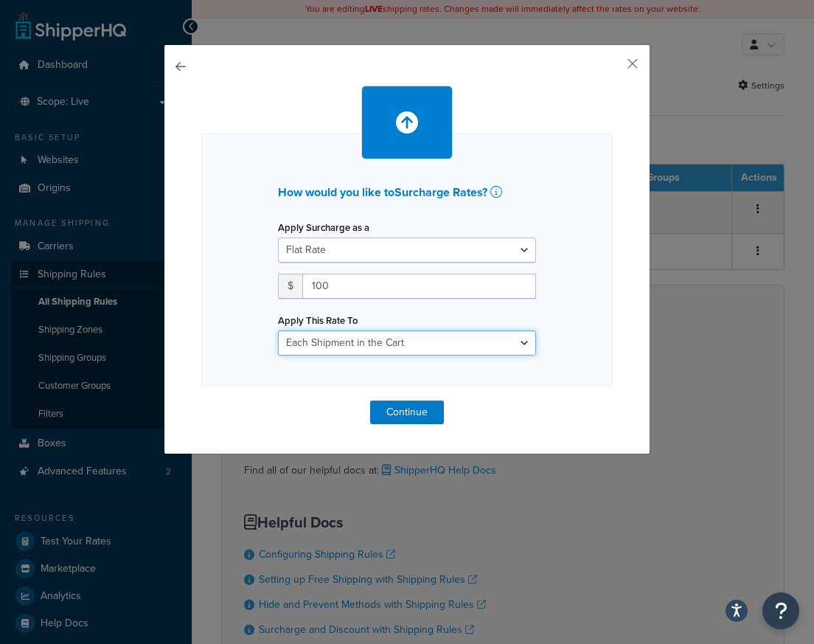
click at [418, 342] on select "Each Shipment in the Cart Each Shipping Group in the Cart Each Item within a Sh…" at bounding box center [407, 342] width 258 height 25
select select "ITEM"
click at [278, 330] on select "Each Shipment in the Cart Each Shipping Group in the Cart Each Item within a Sh…" at bounding box center [407, 342] width 258 height 25
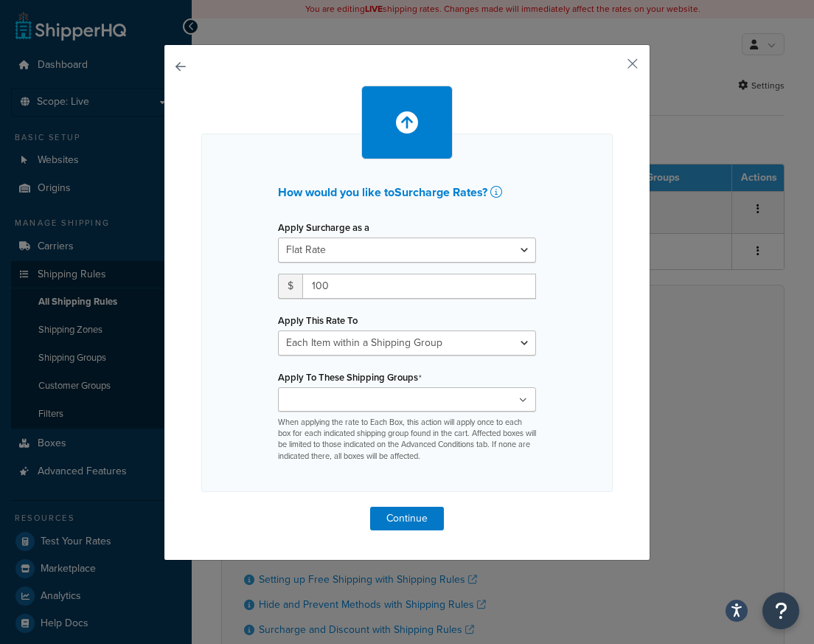
click at [411, 398] on ul at bounding box center [407, 399] width 258 height 24
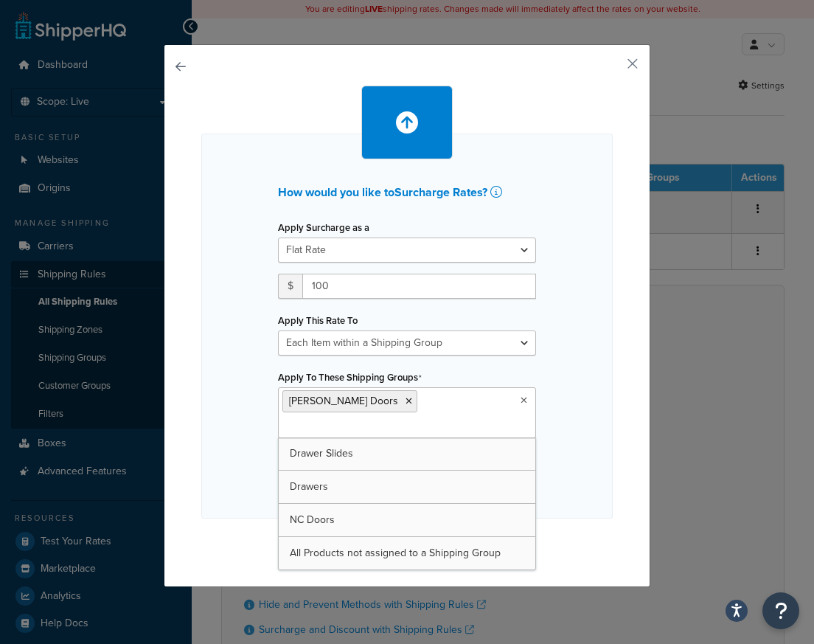
click at [572, 442] on div "How would you like to Surcharge Rates ? Apply Surcharge as a Flat Rate Percenta…" at bounding box center [407, 326] width 412 height 385
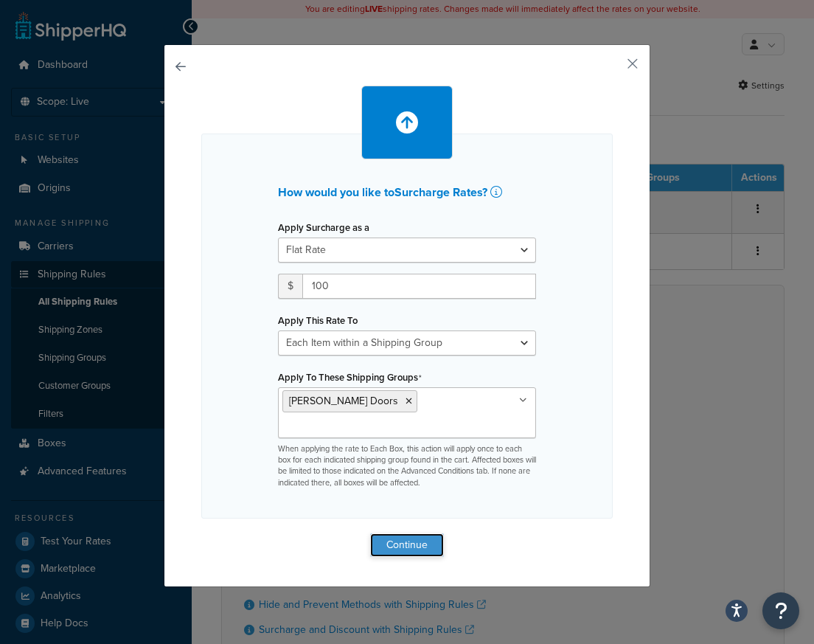
click at [390, 533] on button "Continue" at bounding box center [407, 545] width 74 height 24
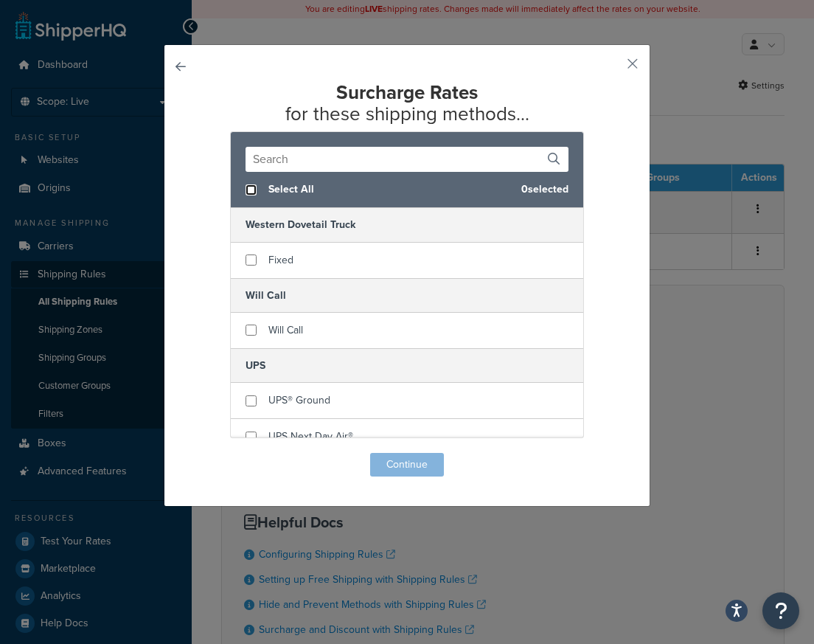
click at [248, 189] on input "checkbox" at bounding box center [251, 189] width 11 height 11
checkbox input "true"
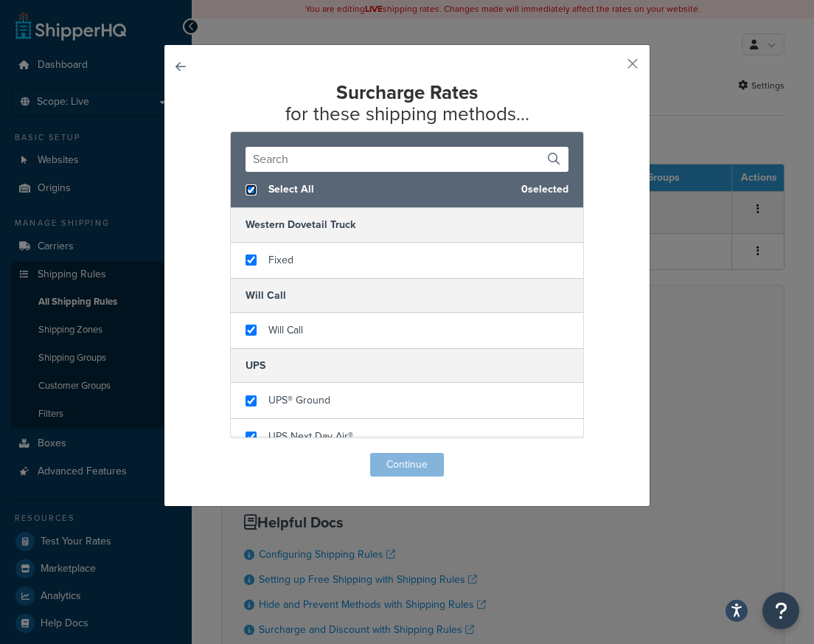
checkbox input "true"
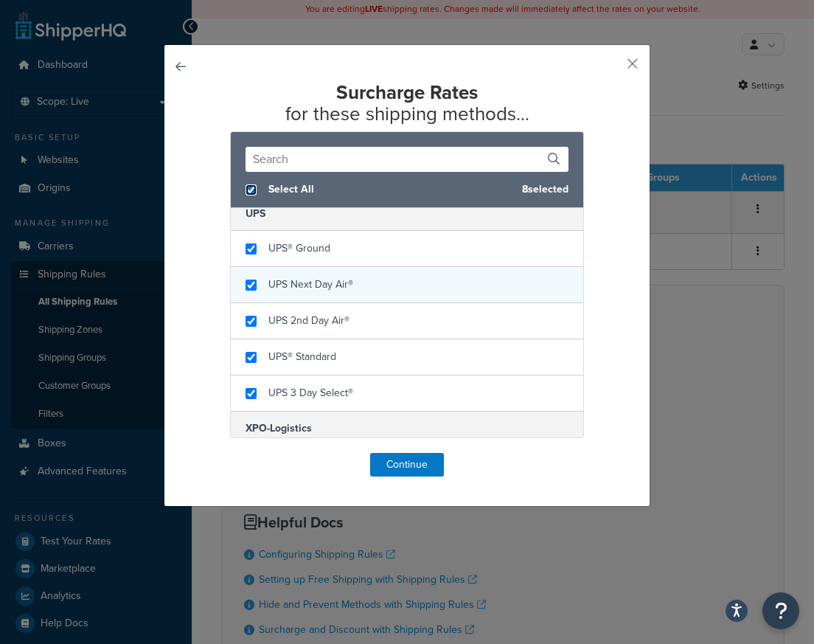
scroll to position [196, 0]
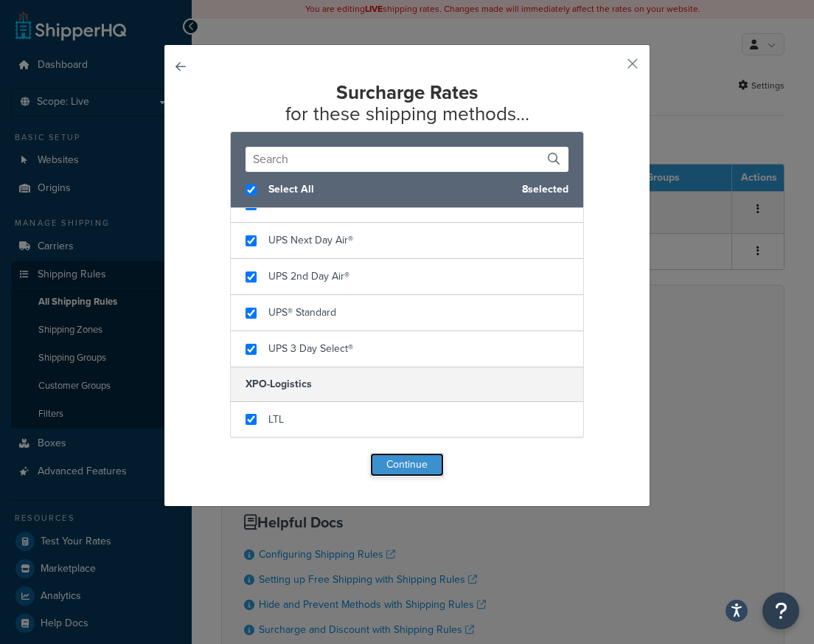
click at [421, 467] on button "Continue" at bounding box center [407, 465] width 74 height 24
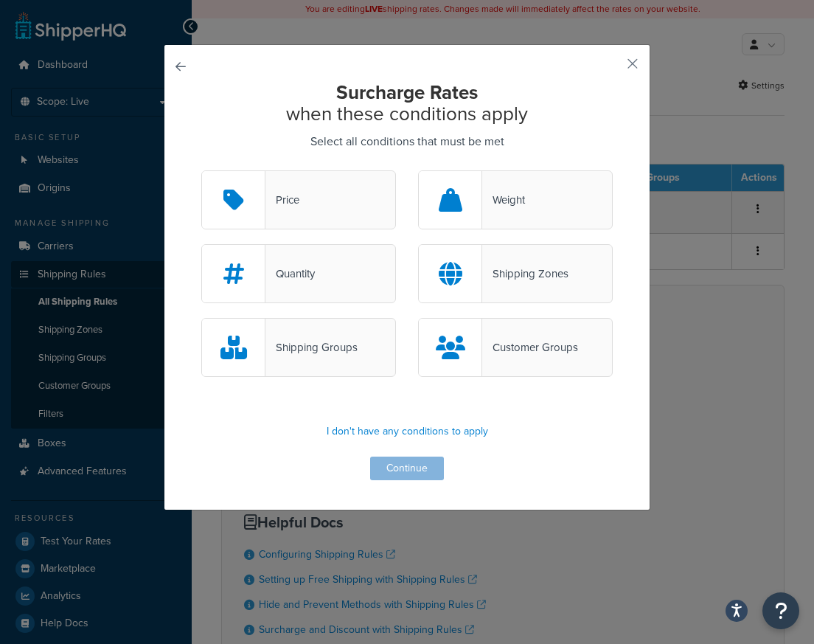
click at [502, 339] on div "Customer Groups" at bounding box center [530, 347] width 96 height 21
click at [0, 0] on input "Customer Groups" at bounding box center [0, 0] width 0 height 0
click at [465, 339] on div at bounding box center [451, 347] width 63 height 56
click at [0, 0] on input "Customer Groups" at bounding box center [0, 0] width 0 height 0
click at [266, 343] on div "Shipping Groups" at bounding box center [312, 347] width 92 height 21
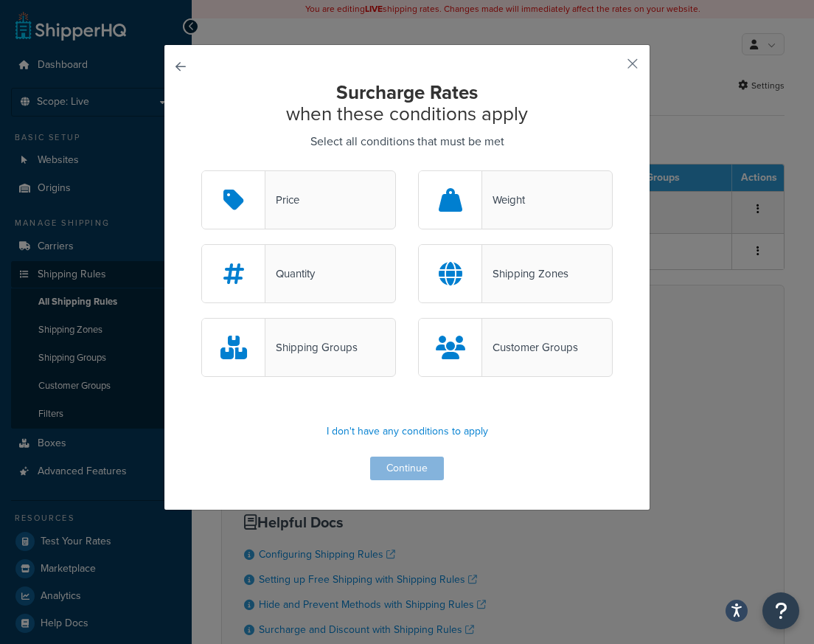
click at [0, 0] on input "Shipping Groups" at bounding box center [0, 0] width 0 height 0
click at [406, 471] on button "Continue" at bounding box center [407, 469] width 74 height 24
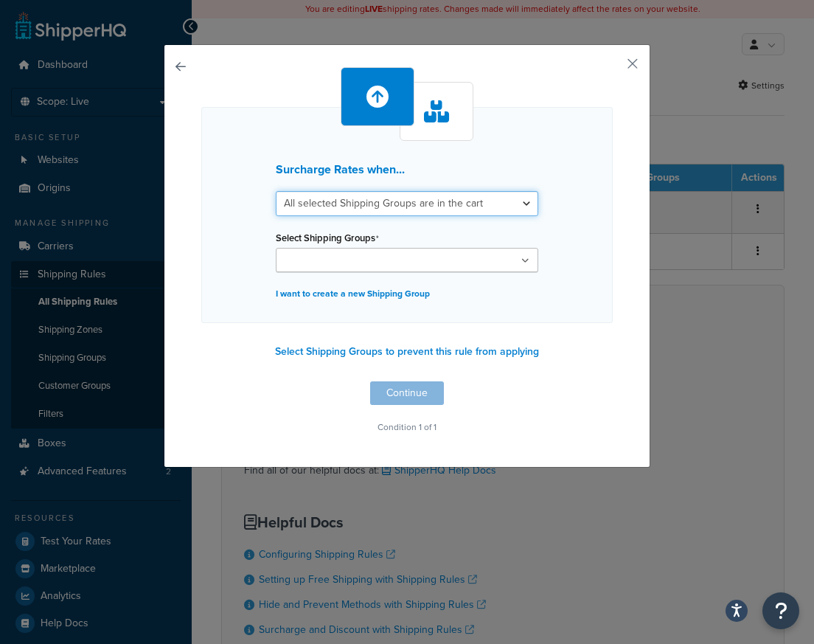
click at [358, 201] on select "All selected Shipping Groups are in the cart Any selected Shipping Groups are i…" at bounding box center [407, 203] width 263 height 25
click at [276, 191] on select "All selected Shipping Groups are in the cart Any selected Shipping Groups are i…" at bounding box center [407, 203] width 263 height 25
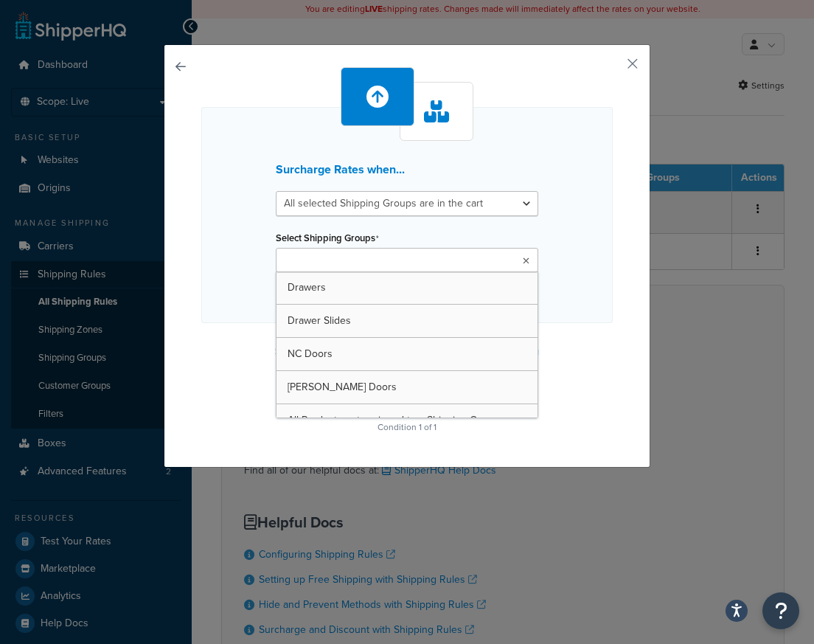
click at [356, 255] on input "Select Shipping Groups" at bounding box center [345, 261] width 131 height 16
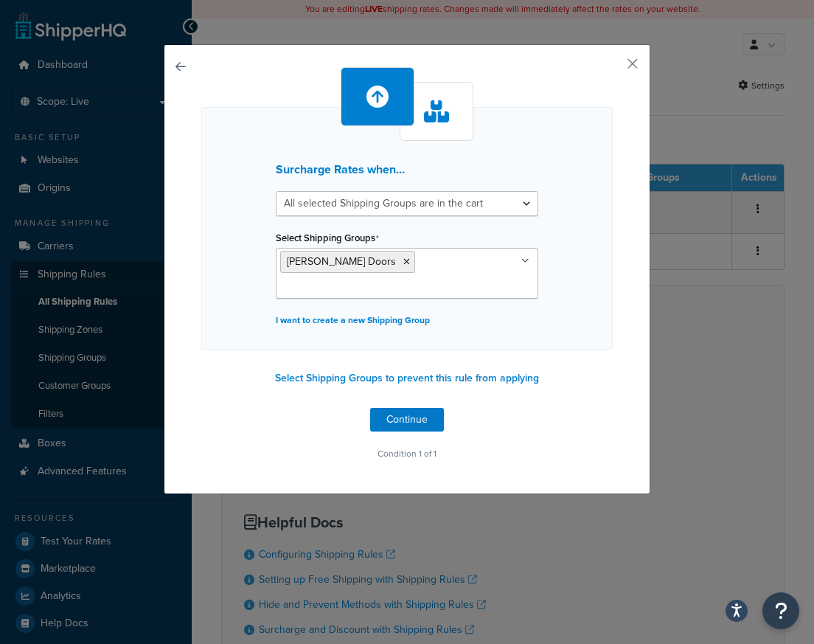
click at [620, 263] on div "Surcharge Rates when... All selected Shipping Groups are in the cart Any select…" at bounding box center [407, 269] width 487 height 450
click at [409, 408] on button "Continue" at bounding box center [407, 420] width 74 height 24
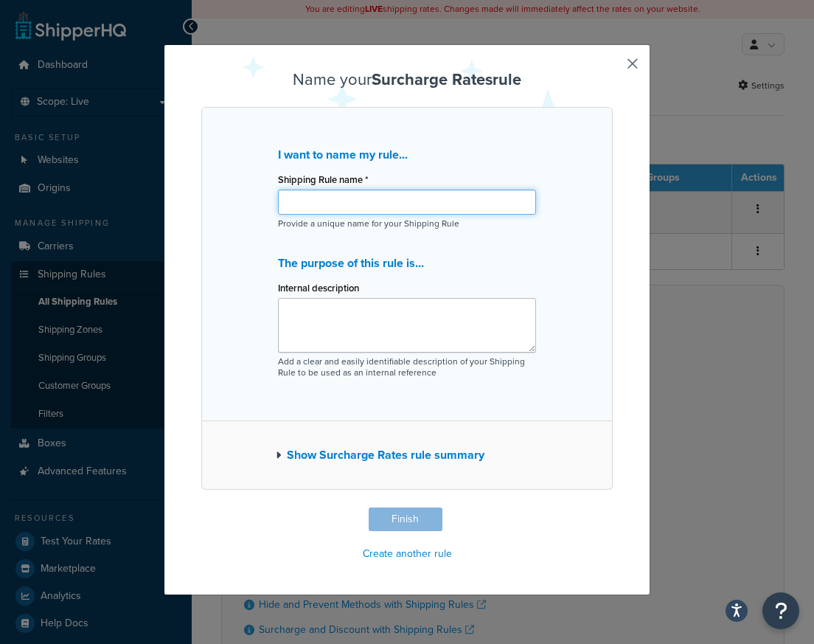
click at [385, 204] on input "Shipping Rule name *" at bounding box center [407, 202] width 258 height 25
type input "Cimino $100 PAckaging"
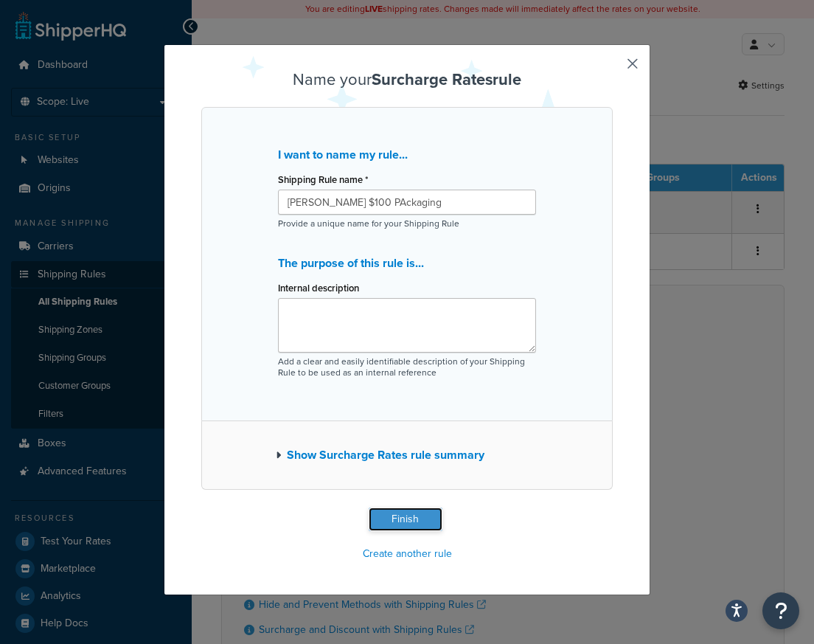
click at [390, 518] on button "Finish" at bounding box center [406, 520] width 74 height 24
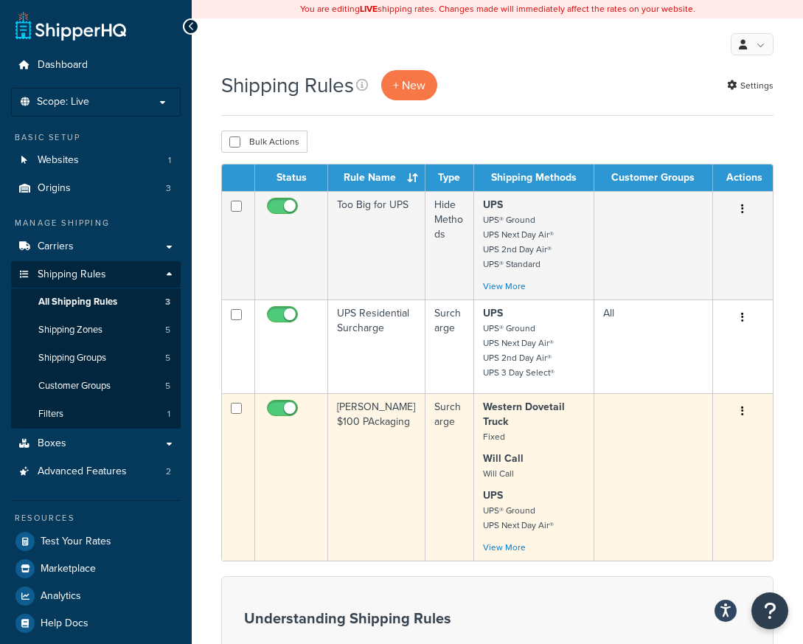
click at [732, 406] on div "Edit Duplicate Delete" at bounding box center [743, 412] width 42 height 24
click at [743, 413] on icon "button" at bounding box center [742, 411] width 3 height 10
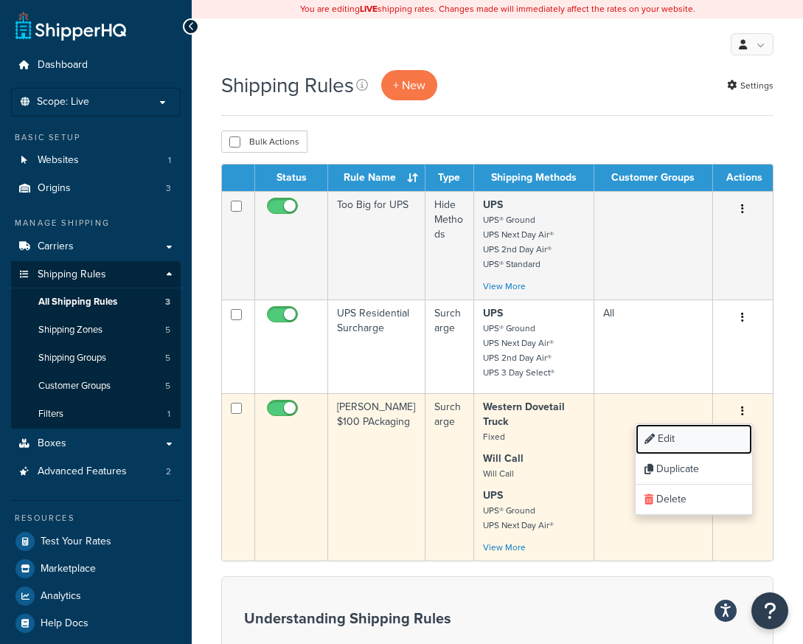
click at [713, 437] on link "Edit" at bounding box center [694, 439] width 117 height 30
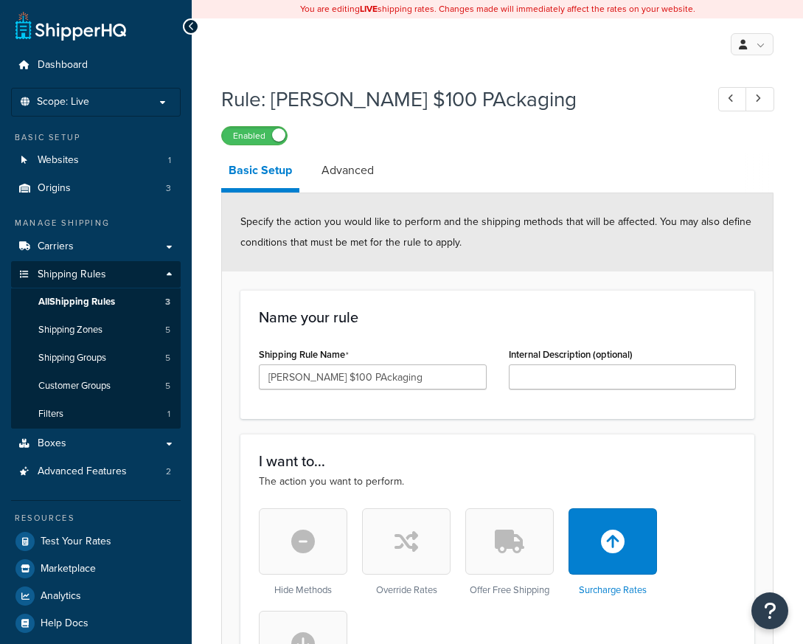
select select "ITEM"
click at [336, 379] on input "[PERSON_NAME] $100 PAckaging" at bounding box center [373, 376] width 228 height 25
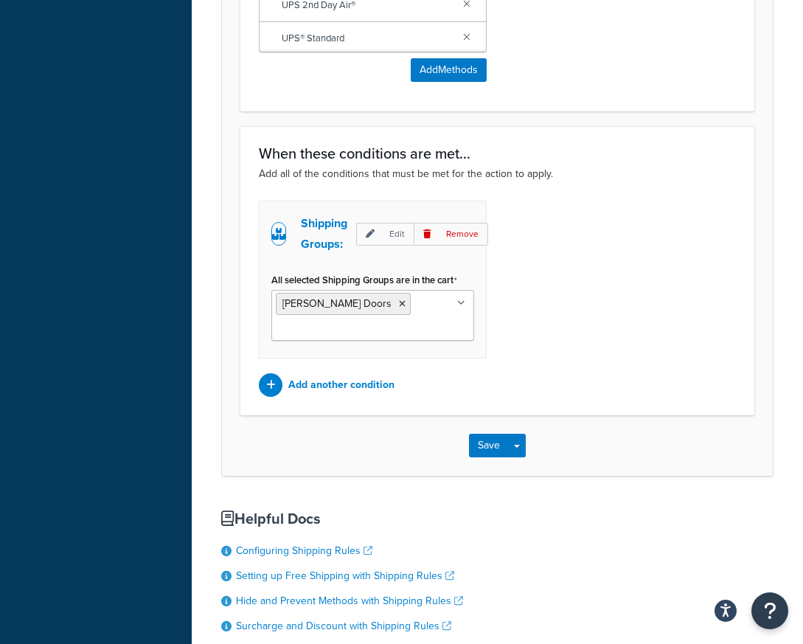
scroll to position [1623, 0]
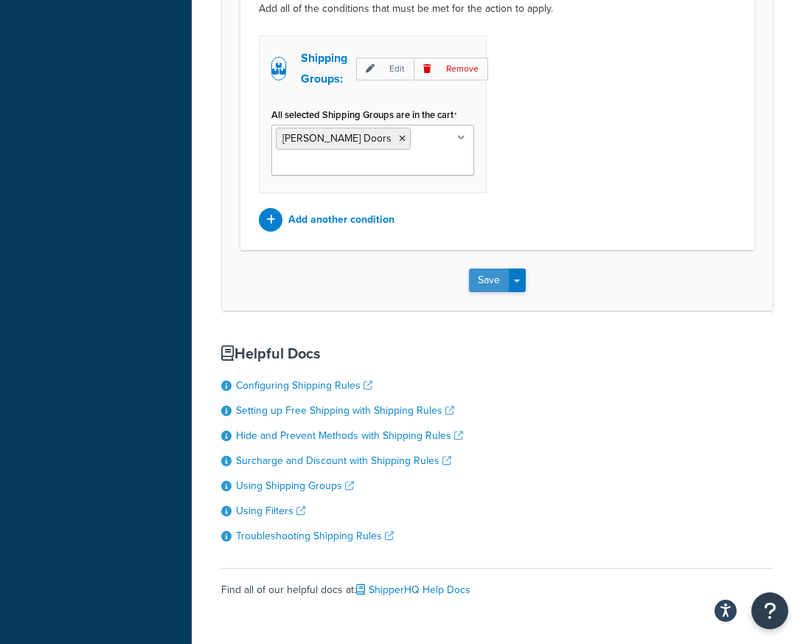
type input "[PERSON_NAME] $100 Packaging"
click at [494, 285] on button "Save" at bounding box center [489, 281] width 40 height 24
